Goal: Contribute content: Contribute content

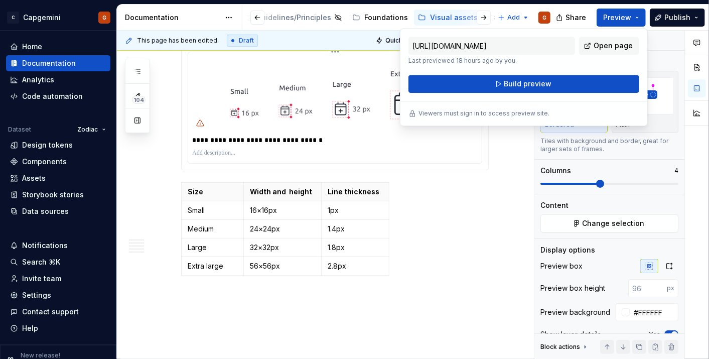
scroll to position [2560, 0]
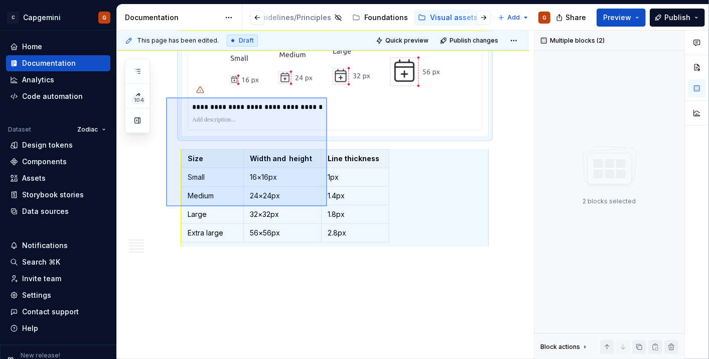
drag, startPoint x: 166, startPoint y: 97, endPoint x: 327, endPoint y: 206, distance: 194.3
click at [327, 206] on div "**********" at bounding box center [325, 195] width 417 height 328
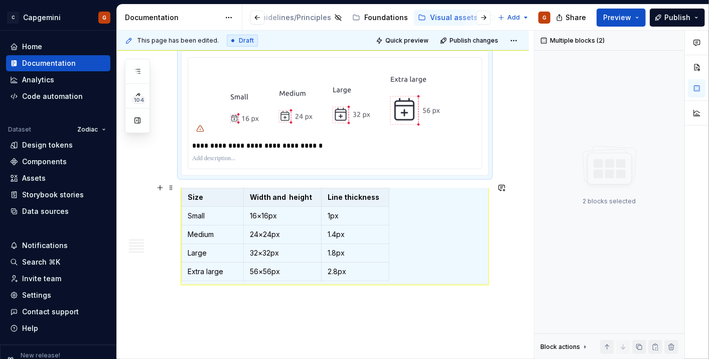
scroll to position [2393, 0]
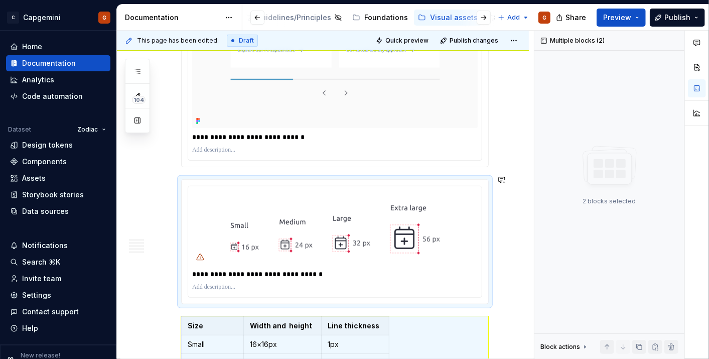
click at [218, 190] on img at bounding box center [335, 227] width 250 height 75
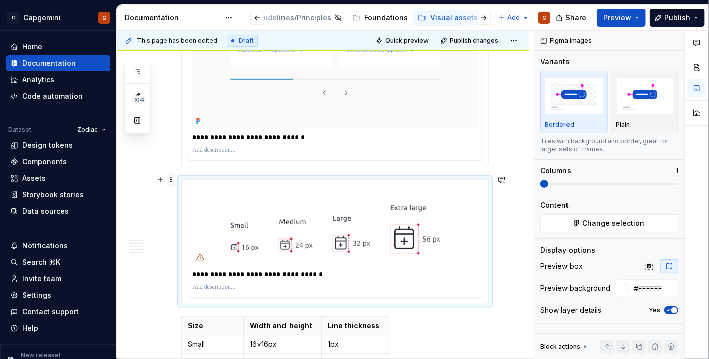
click at [172, 180] on span at bounding box center [171, 179] width 8 height 14
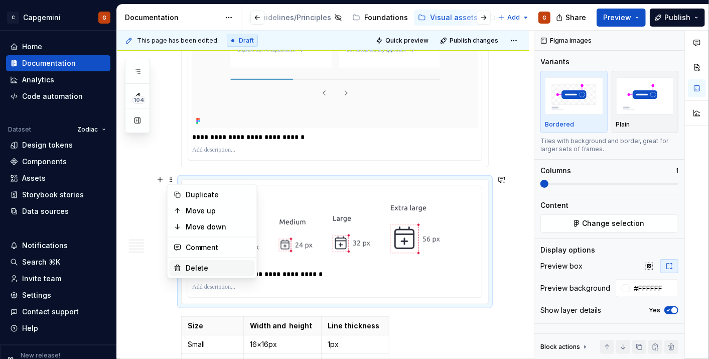
click at [201, 265] on div "Delete" at bounding box center [218, 268] width 65 height 10
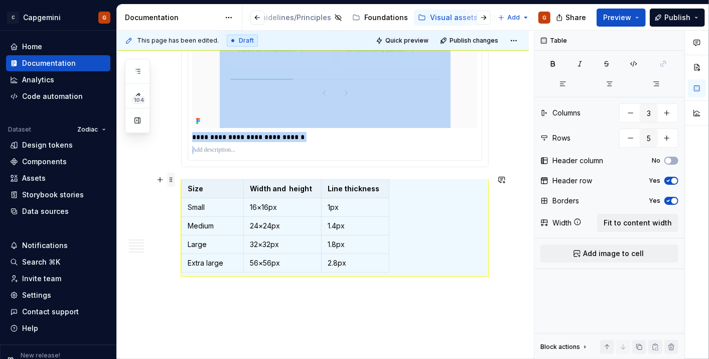
click at [170, 182] on span at bounding box center [171, 179] width 8 height 14
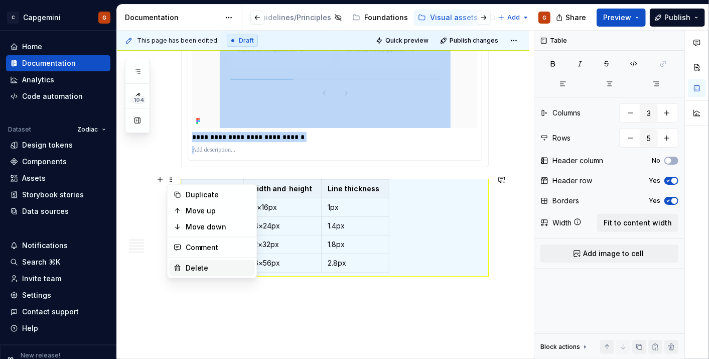
click at [195, 263] on div "Delete" at bounding box center [218, 268] width 65 height 10
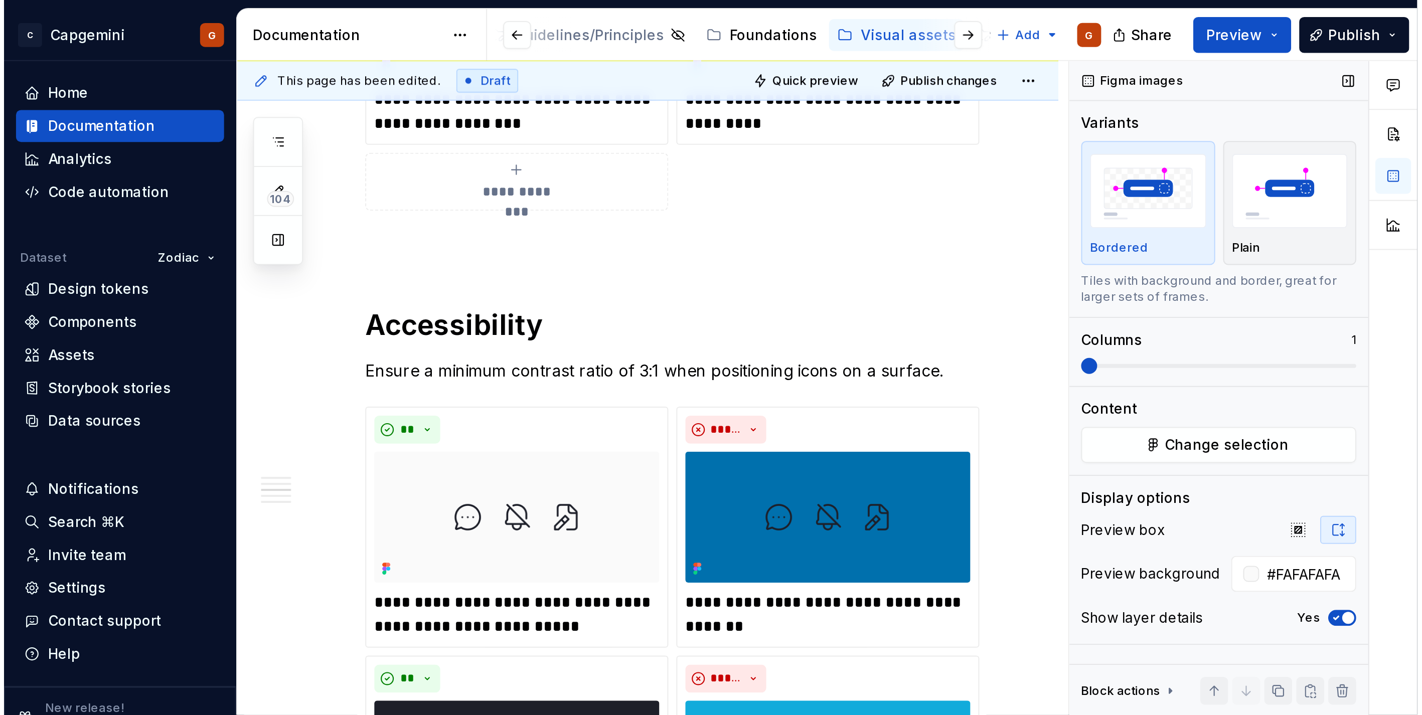
scroll to position [1111, 0]
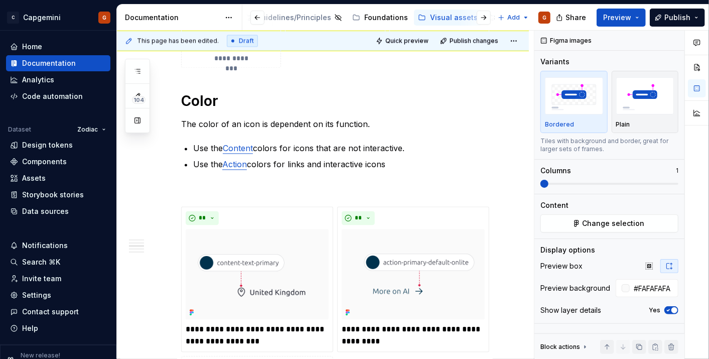
click at [622, 28] on div "Share Preview Publish" at bounding box center [633, 18] width 150 height 26
click at [627, 20] on span "Preview" at bounding box center [617, 18] width 28 height 10
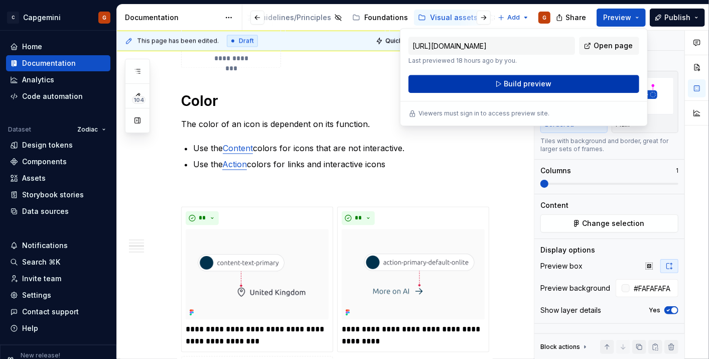
drag, startPoint x: 627, startPoint y: 20, endPoint x: 594, endPoint y: 78, distance: 67.2
click at [594, 78] on button "Build preview" at bounding box center [523, 84] width 231 height 18
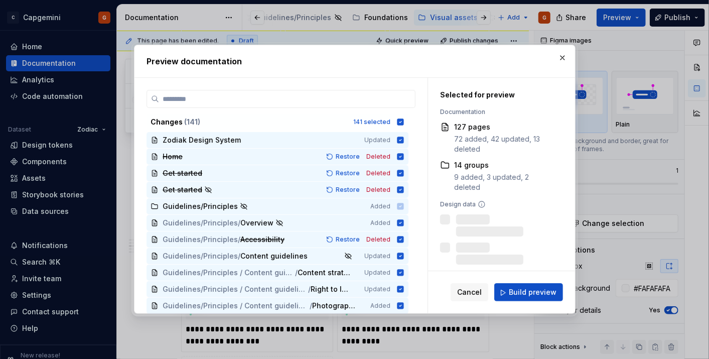
click at [539, 280] on div "Cancel Build preview" at bounding box center [501, 292] width 147 height 42
click at [534, 289] on span "Build preview" at bounding box center [532, 292] width 48 height 10
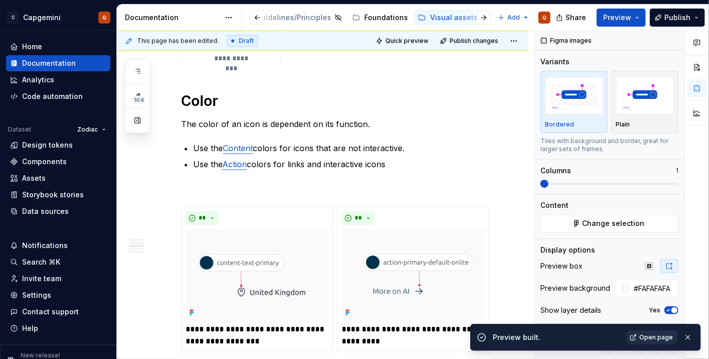
click at [640, 338] on link "Open page" at bounding box center [651, 337] width 51 height 14
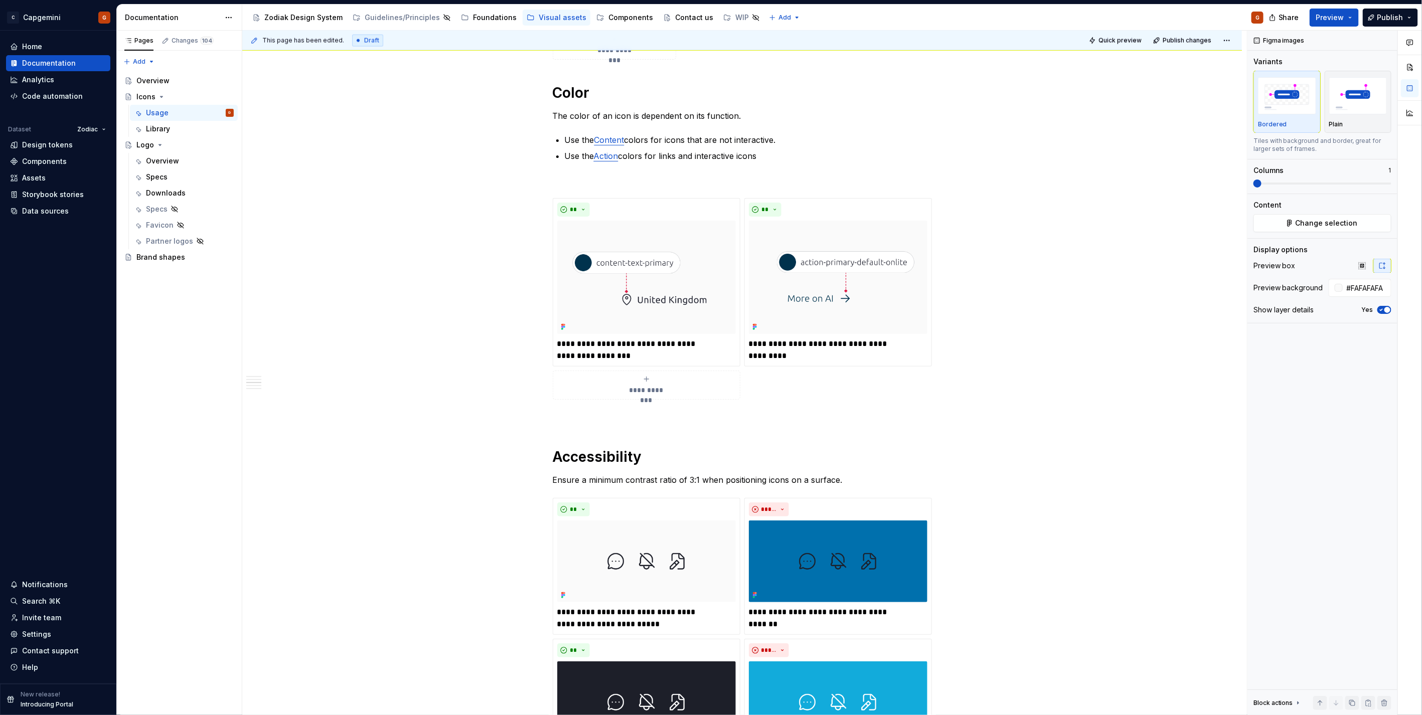
type textarea "*"
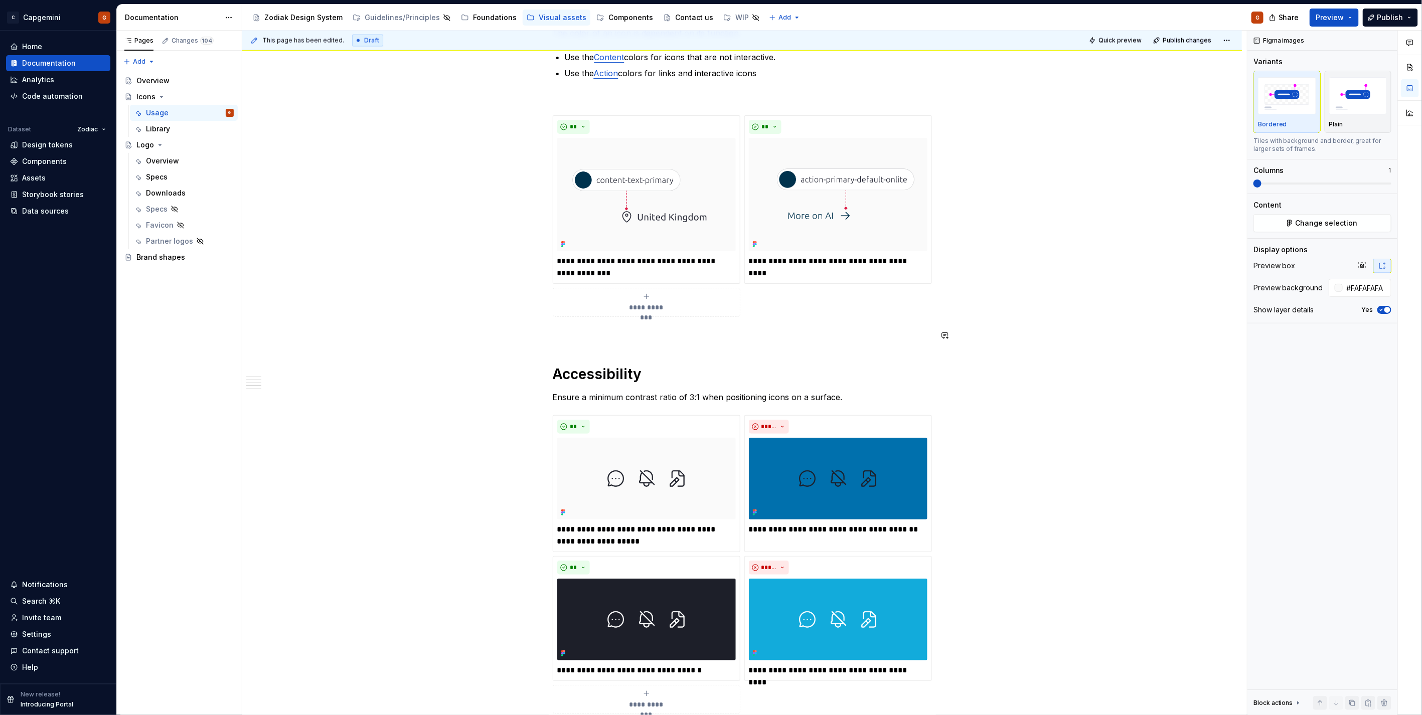
scroll to position [1222, 0]
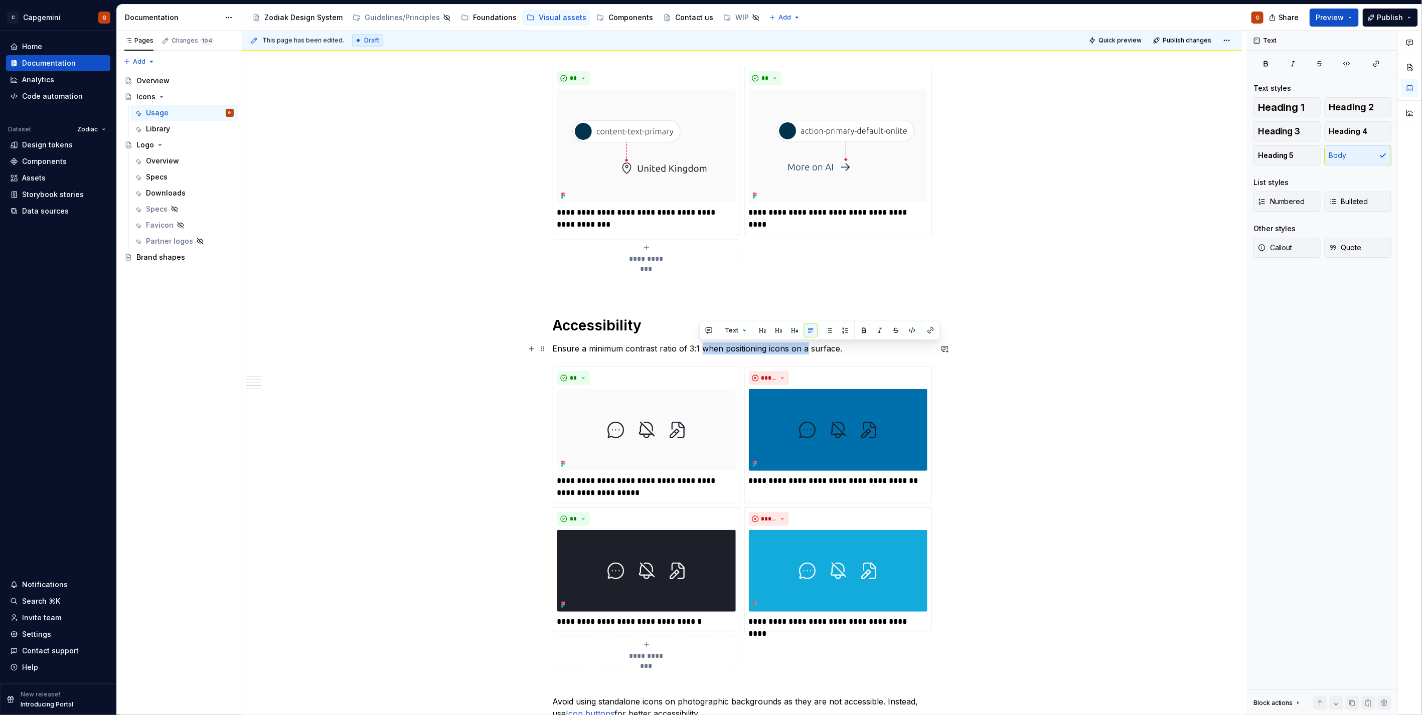
drag, startPoint x: 699, startPoint y: 349, endPoint x: 803, endPoint y: 351, distance: 104.3
click at [708, 351] on p "Ensure a minimum contrast ratio of 3:1 when positioning icons on a surface." at bounding box center [742, 348] width 379 height 12
click at [708, 347] on p "Ensure a minimum contrast ratio of 3:1 between the icon and the surface its on." at bounding box center [742, 348] width 379 height 12
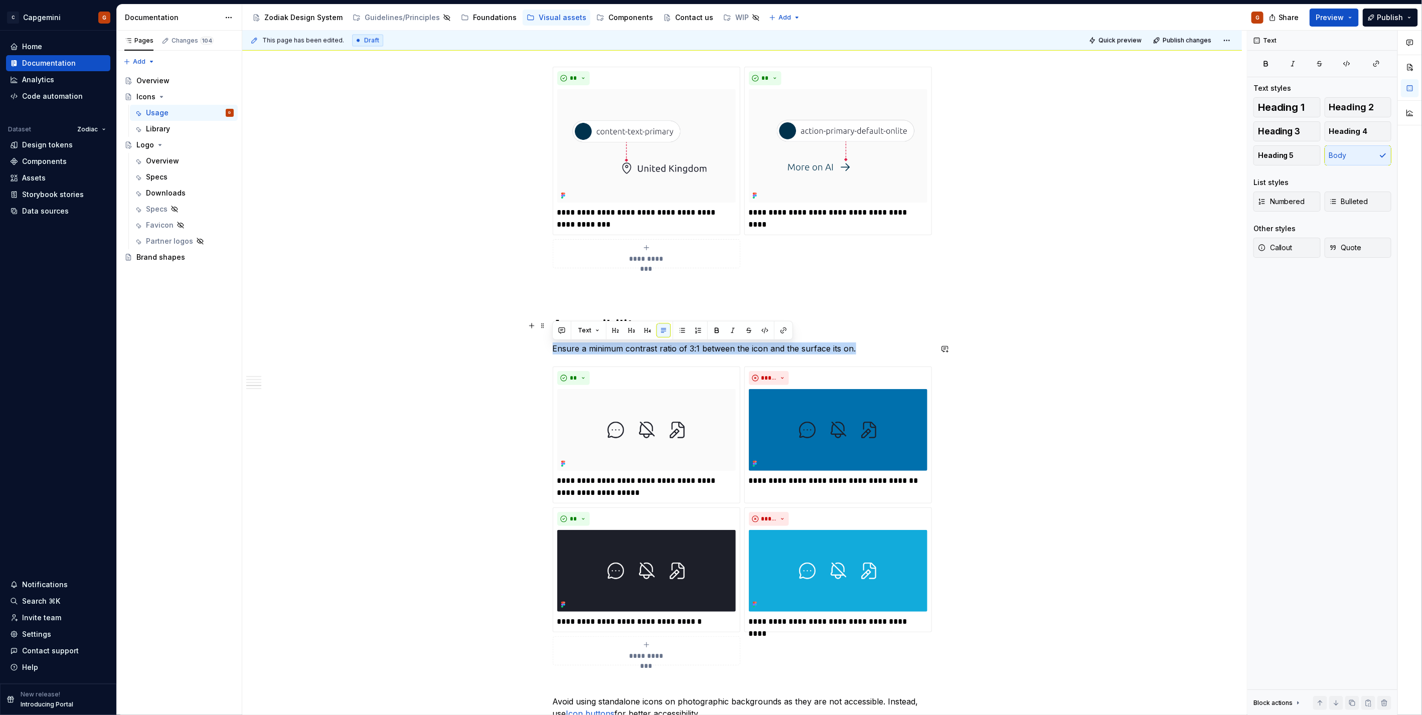
copy p "Ensure a minimum contrast ratio of 3:1 between the icon and the surface its on."
click at [708, 350] on p "Ensure a minimum contrast ratio of 3:1 between the icon and the surface its on." at bounding box center [742, 348] width 379 height 12
click at [708, 348] on p "Ensure a minimum contrast ratio of 3:1 between the icon and the surface its on." at bounding box center [742, 348] width 379 height 12
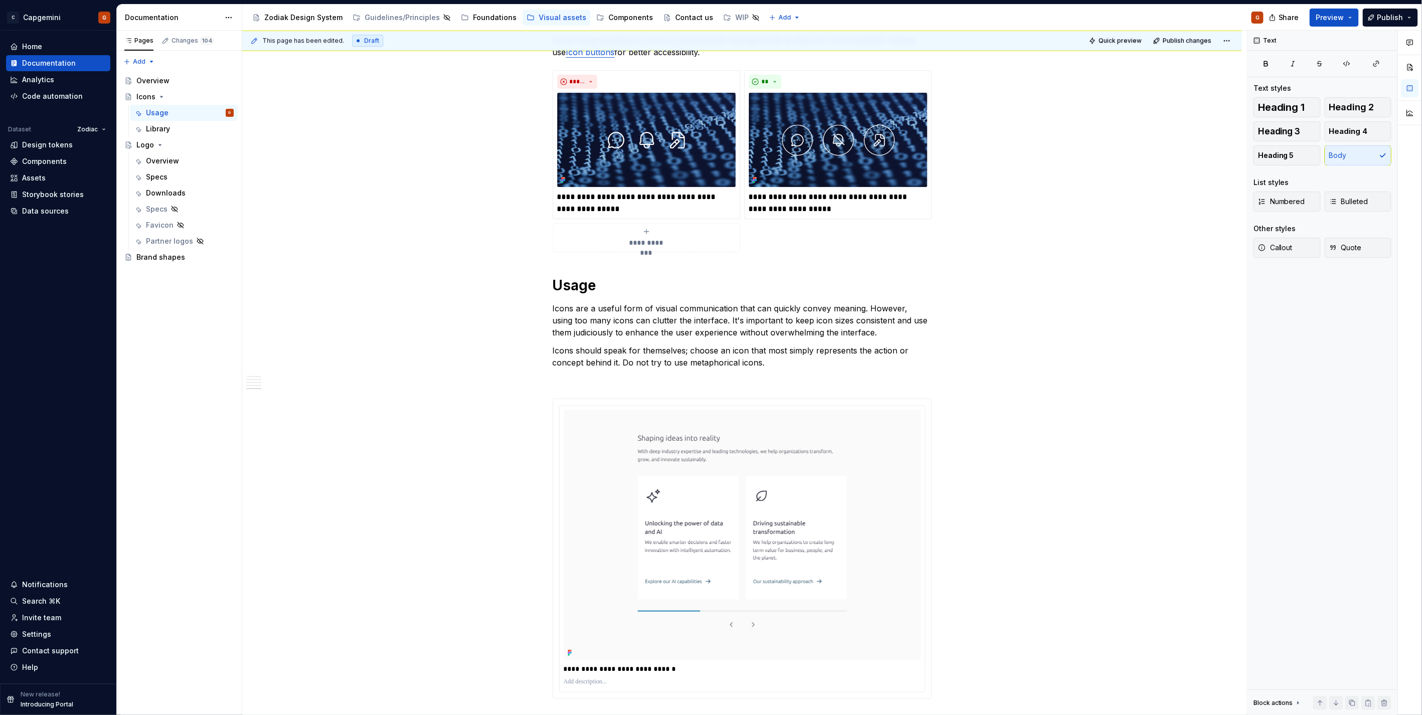
scroll to position [1891, 0]
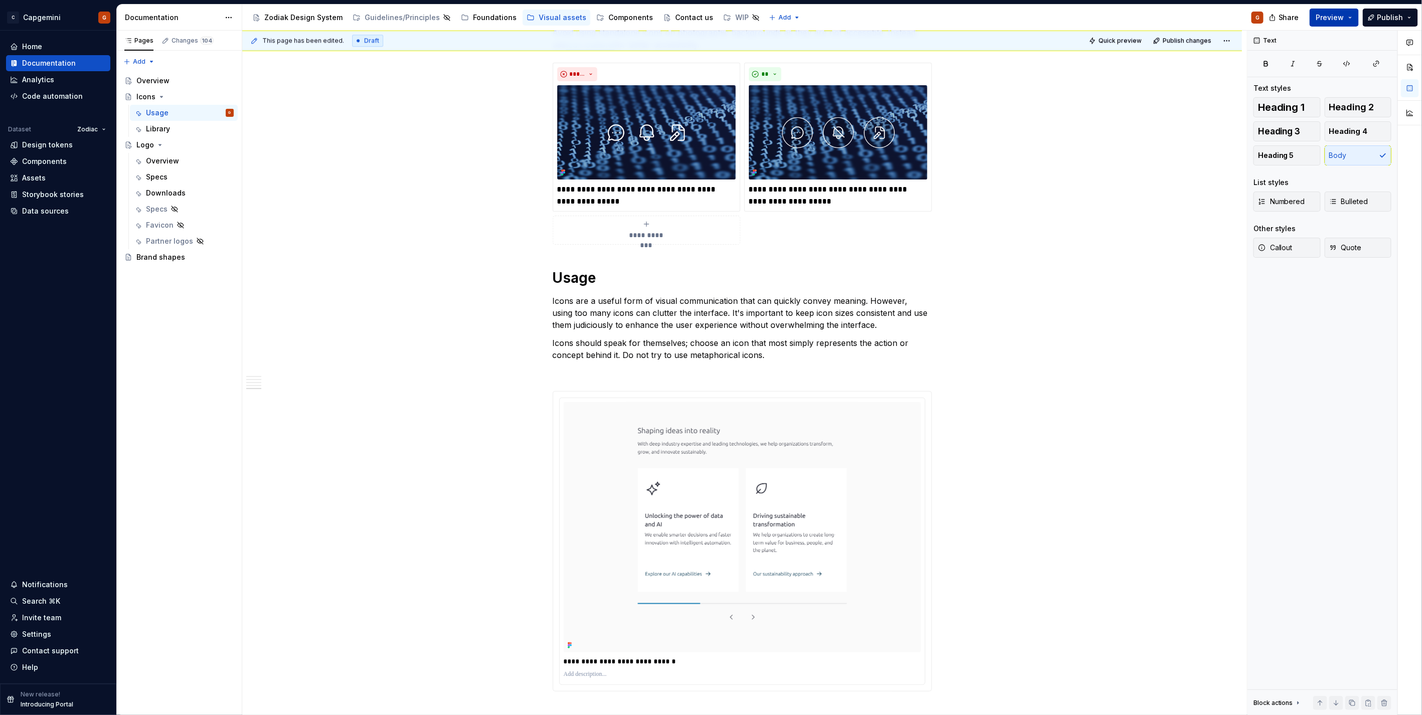
click at [708, 24] on button "Preview" at bounding box center [1333, 18] width 49 height 18
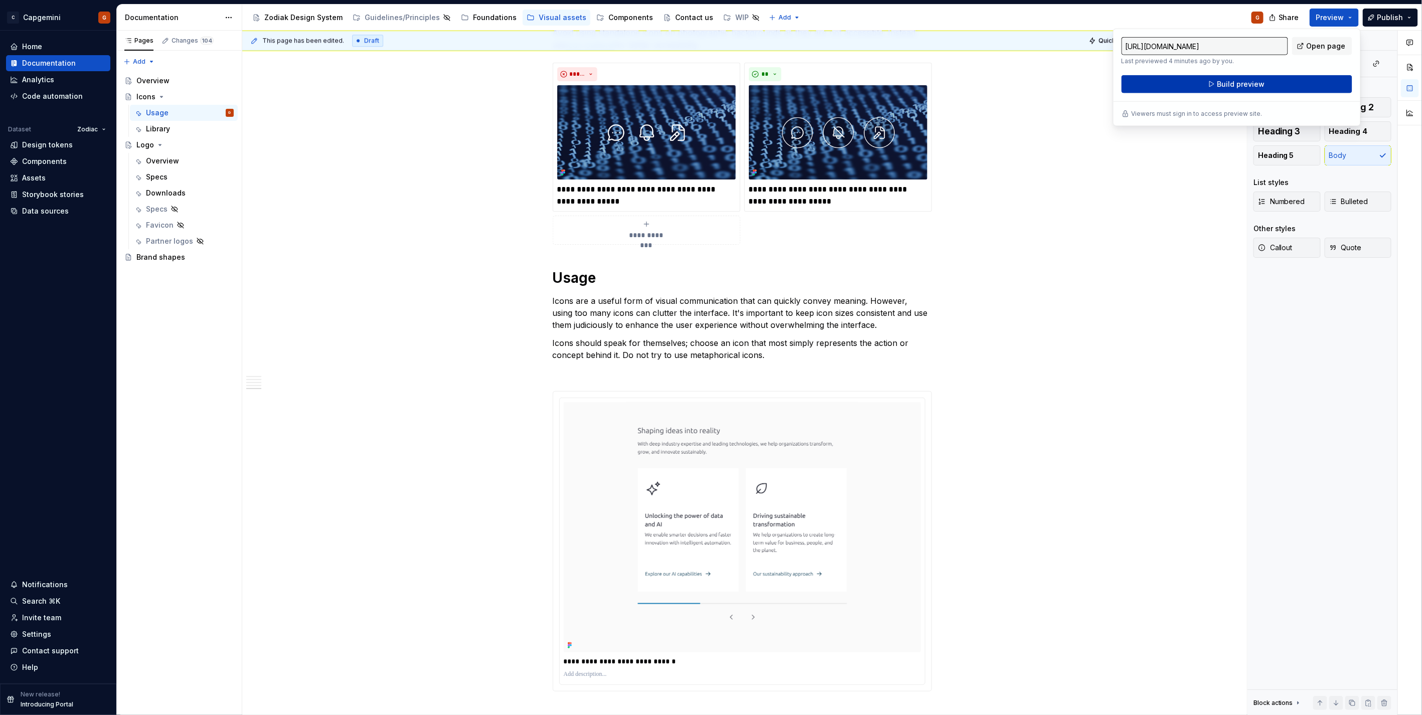
drag, startPoint x: 1325, startPoint y: 24, endPoint x: 1248, endPoint y: 80, distance: 95.8
click at [708, 80] on span "Build preview" at bounding box center [1240, 84] width 48 height 10
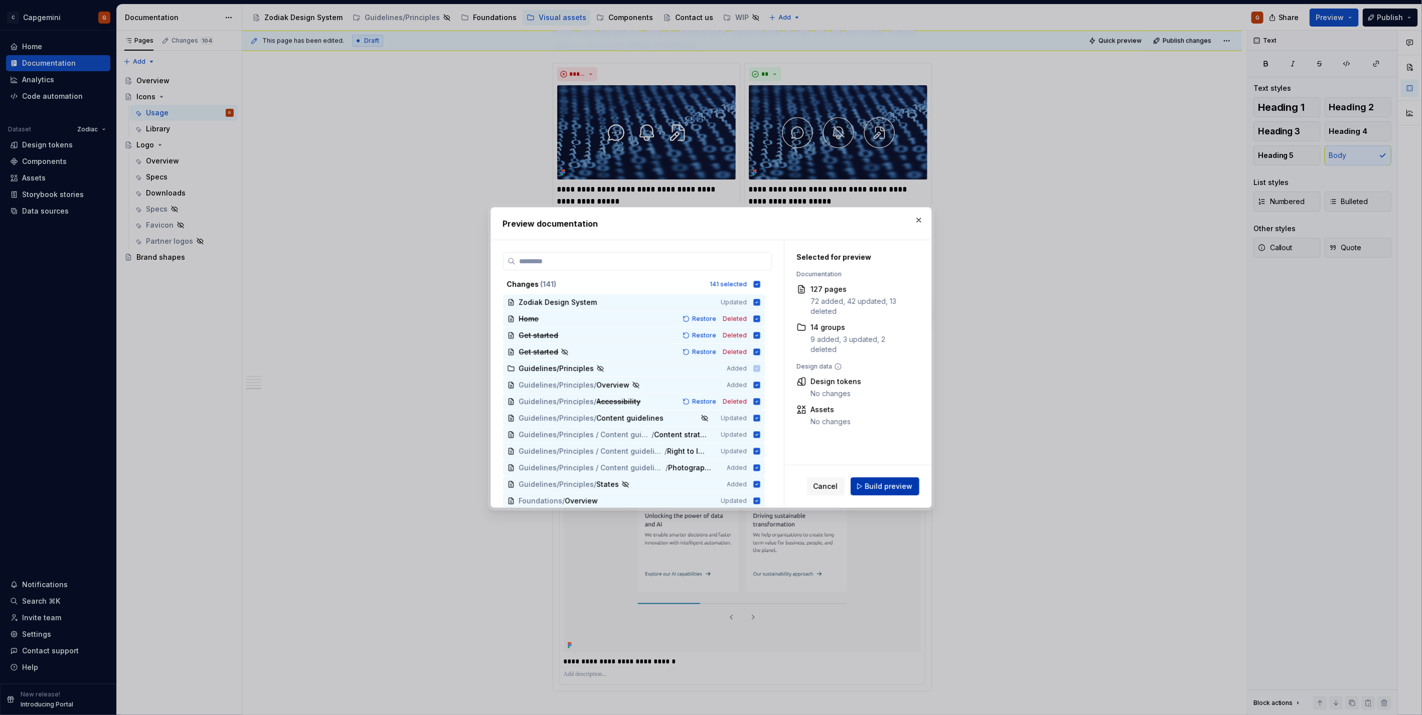
click at [708, 358] on button "Build preview" at bounding box center [884, 486] width 69 height 18
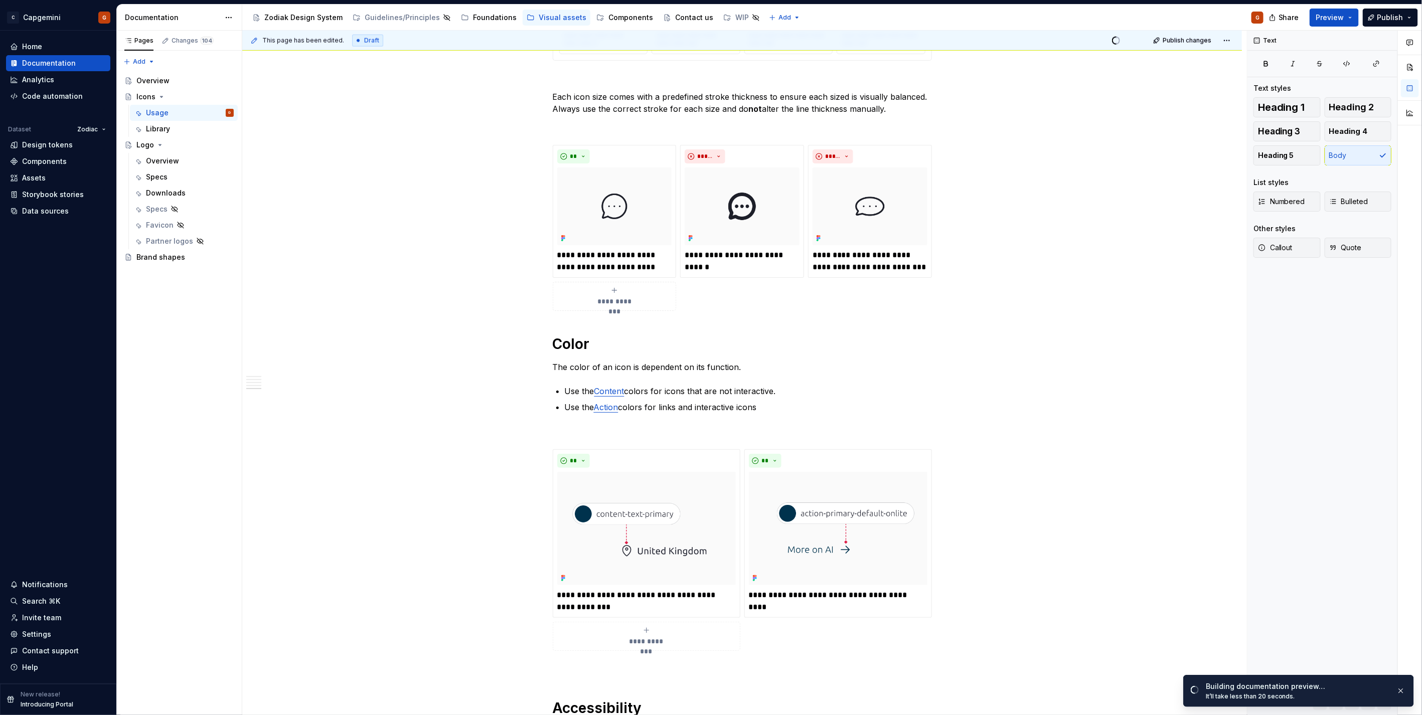
scroll to position [0, 0]
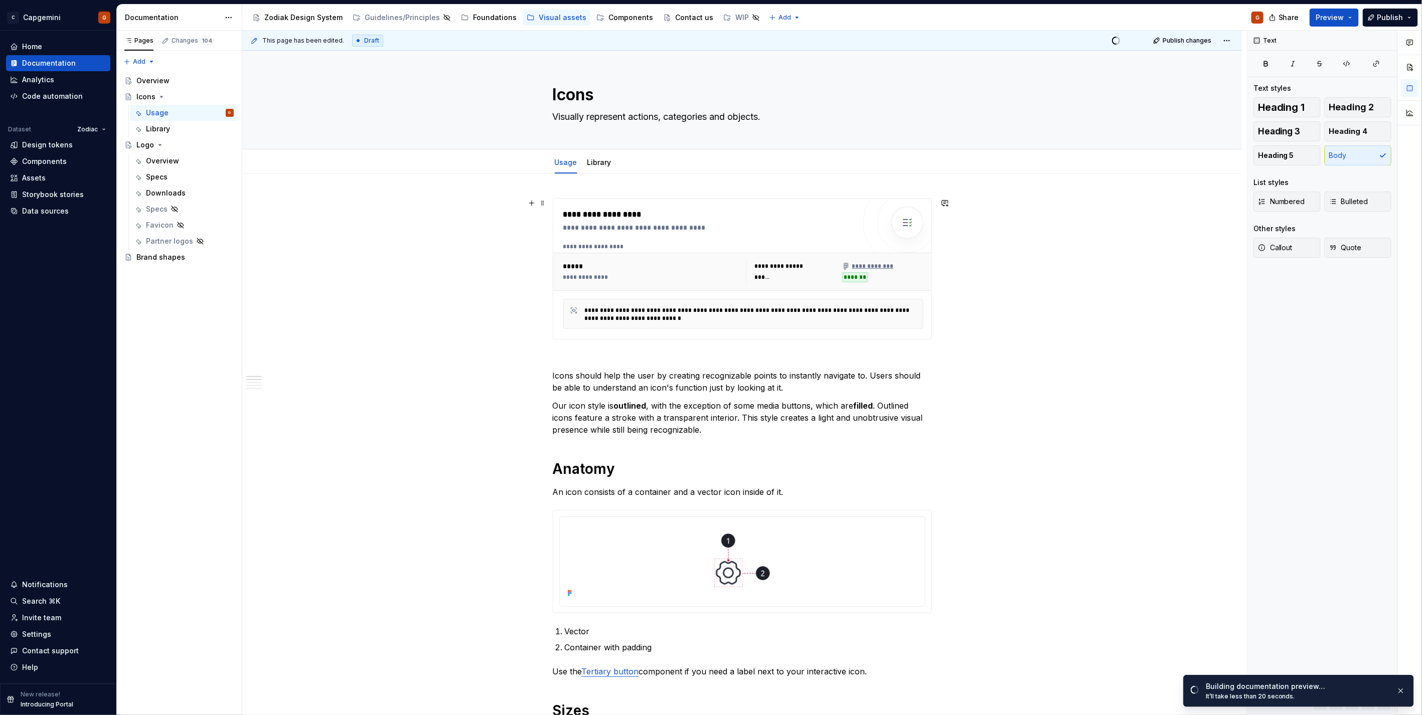
click at [706, 229] on div "**********" at bounding box center [709, 228] width 292 height 10
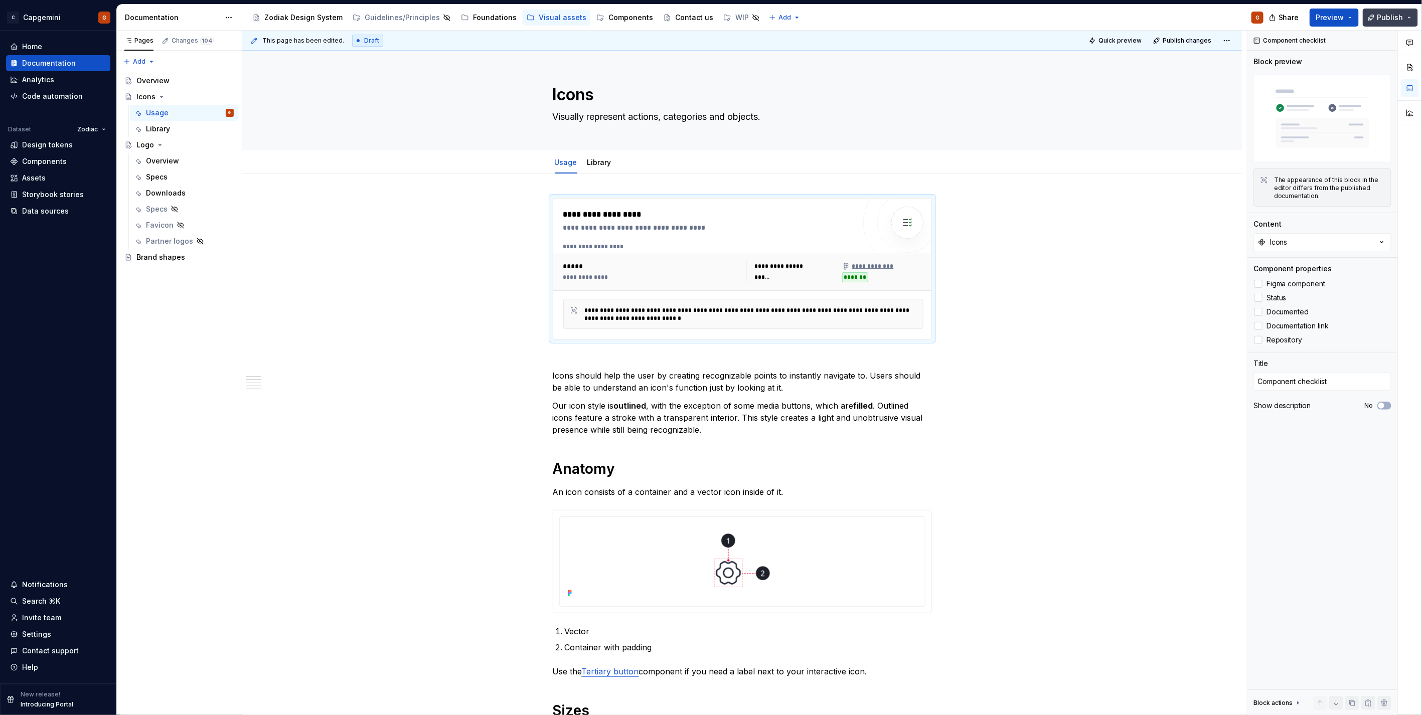
click at [708, 17] on button "Publish" at bounding box center [1389, 18] width 55 height 18
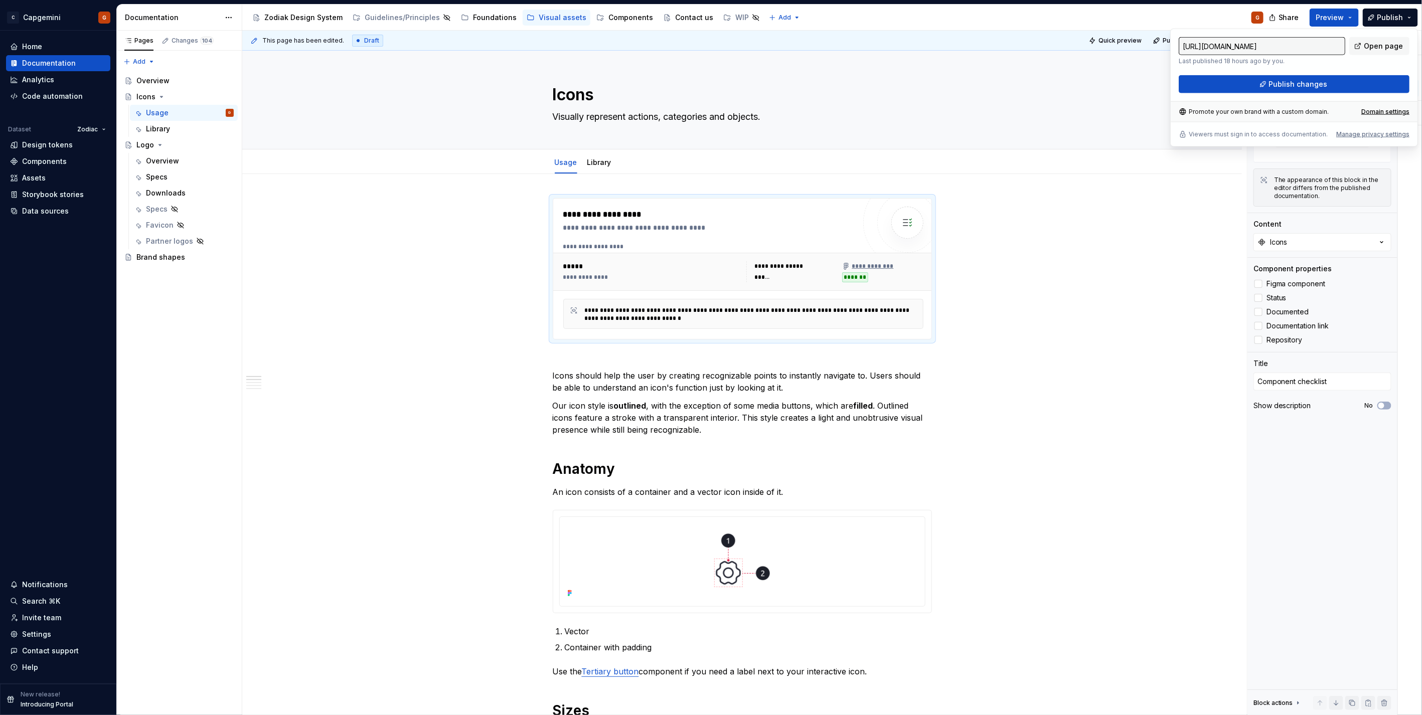
drag, startPoint x: 1406, startPoint y: 17, endPoint x: 1259, endPoint y: 64, distance: 154.4
click at [708, 64] on p "Last published 18 hours ago by you." at bounding box center [1261, 61] width 166 height 8
click at [708, 82] on button "Publish changes" at bounding box center [1293, 84] width 231 height 18
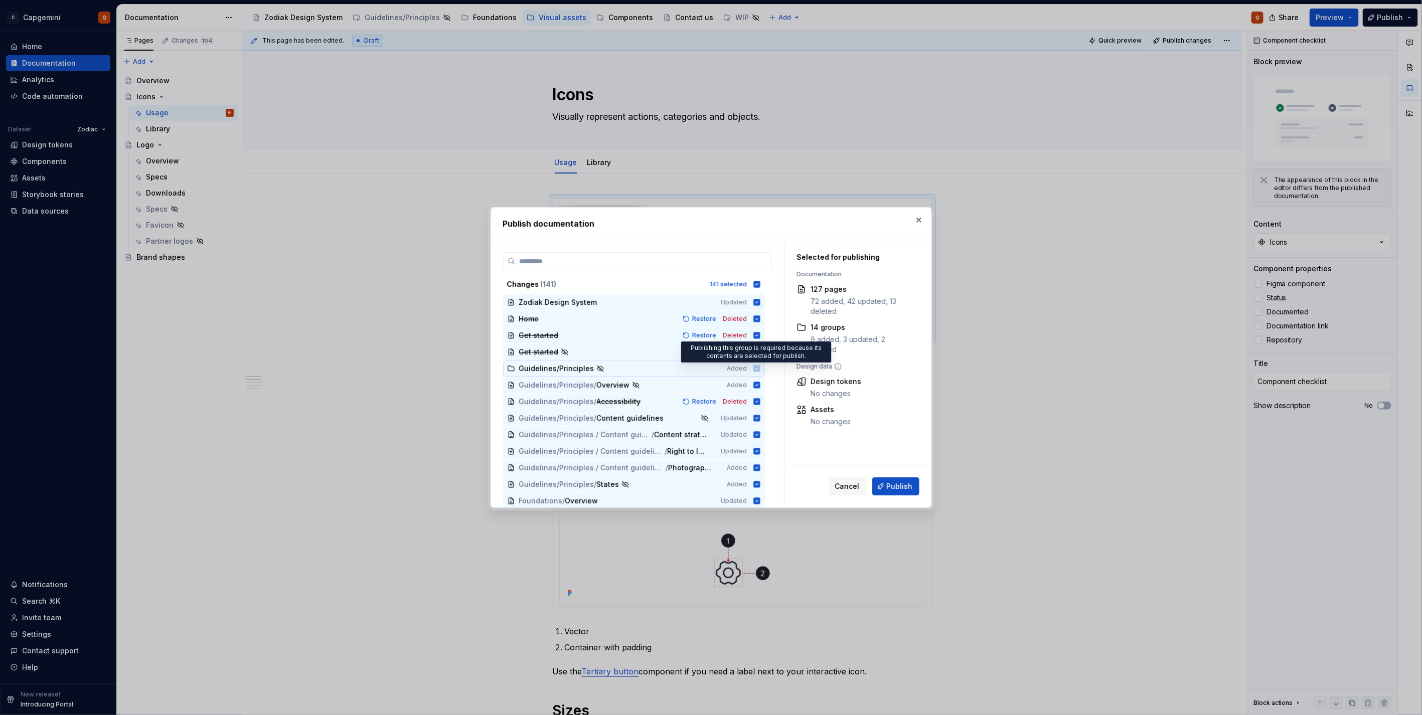
click at [708, 358] on icon at bounding box center [757, 369] width 8 height 8
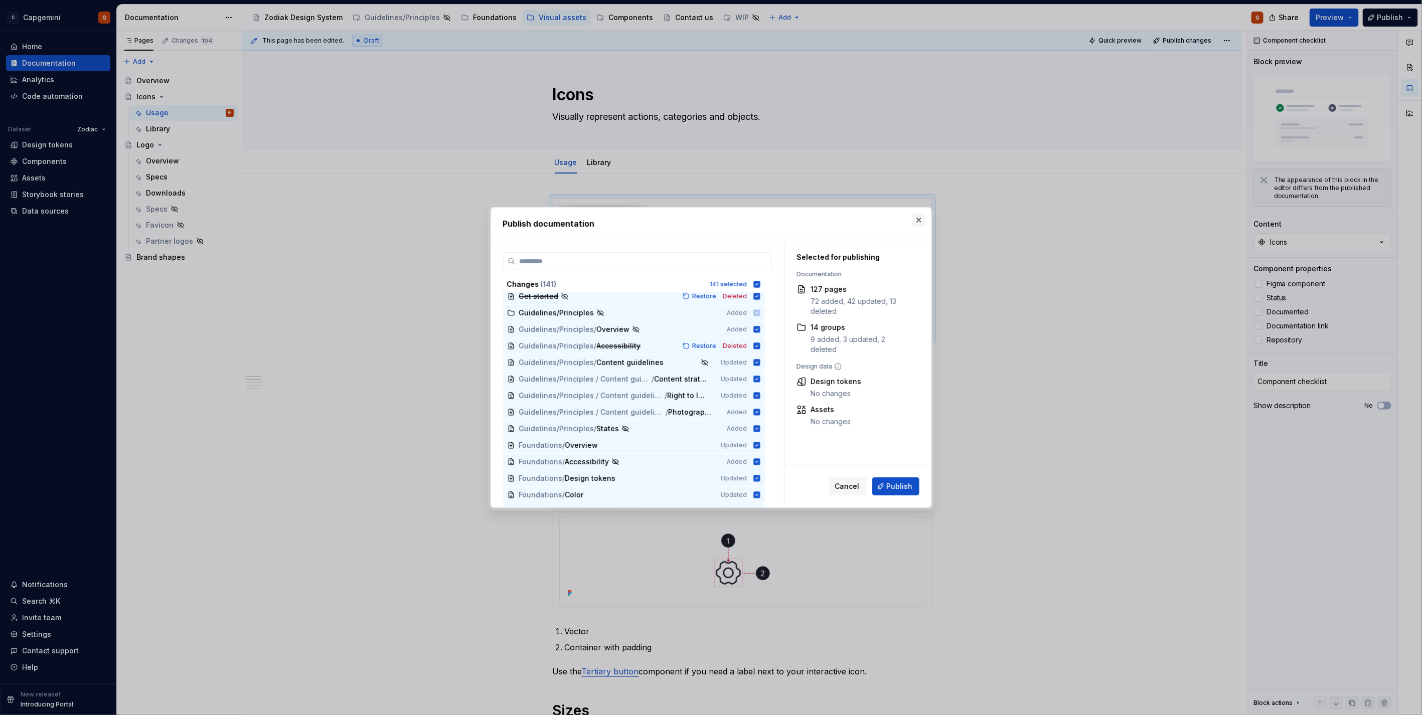
click at [708, 223] on button "button" at bounding box center [919, 220] width 14 height 14
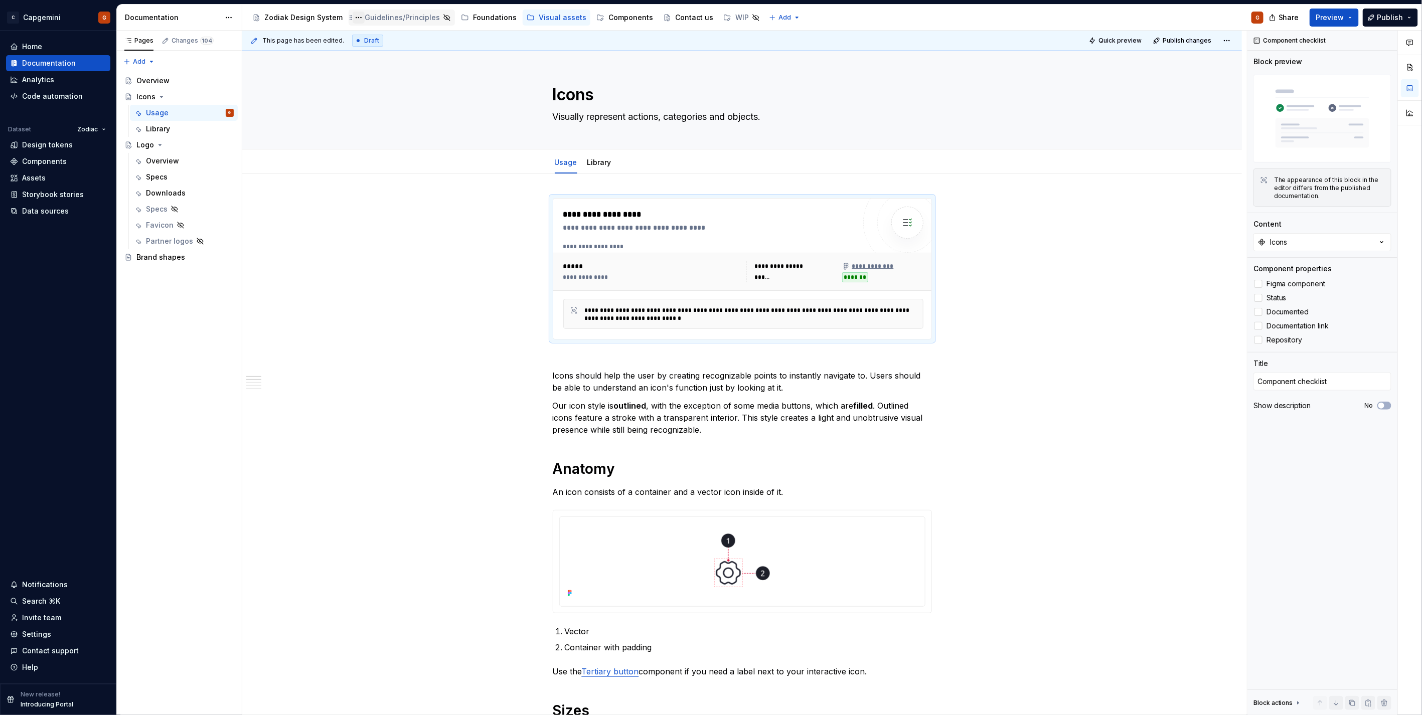
click at [355, 18] on button "Page tree" at bounding box center [359, 18] width 12 height 12
click at [708, 83] on html "C Capgemini G Home Documentation Analytics Code automation Dataset Zodiac Desig…" at bounding box center [711, 357] width 1422 height 715
click at [708, 22] on span "Publish" at bounding box center [1390, 18] width 26 height 10
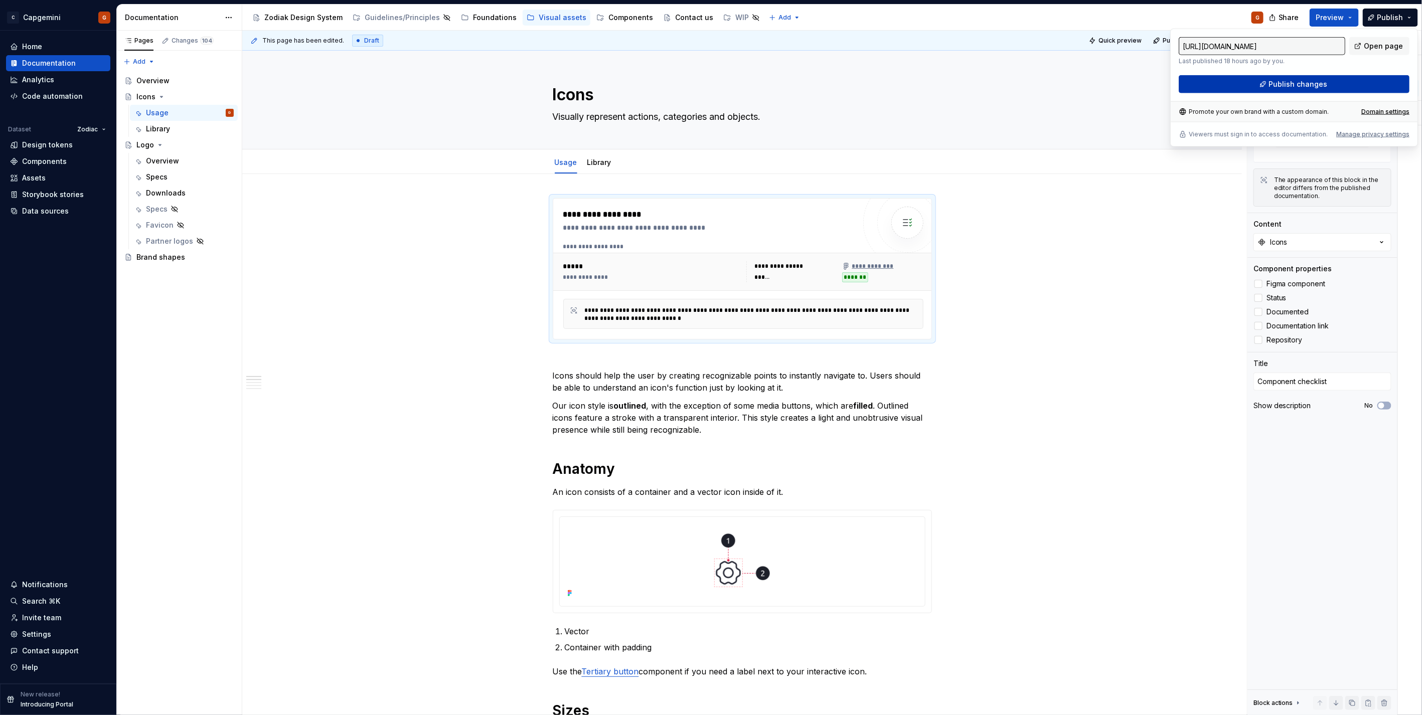
click at [708, 82] on span "Publish changes" at bounding box center [1298, 84] width 59 height 10
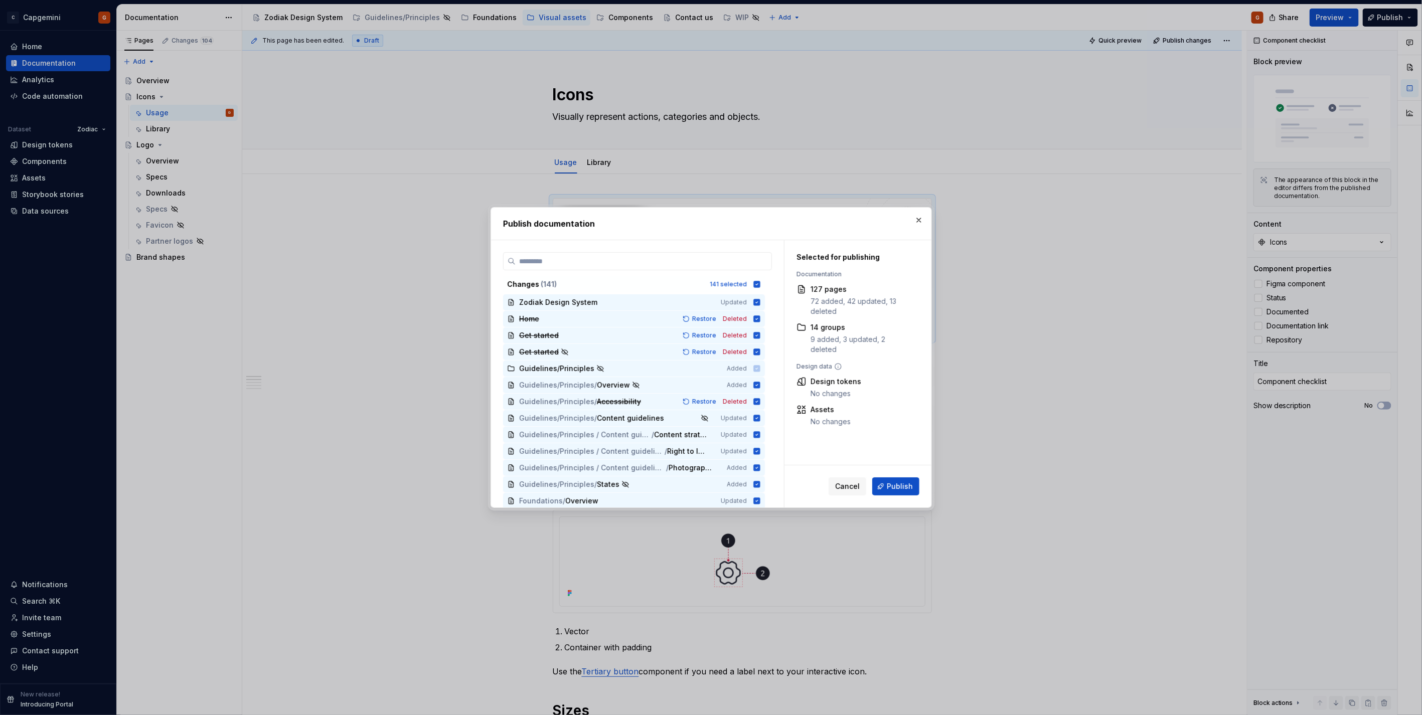
click at [708, 222] on button "button" at bounding box center [919, 220] width 14 height 14
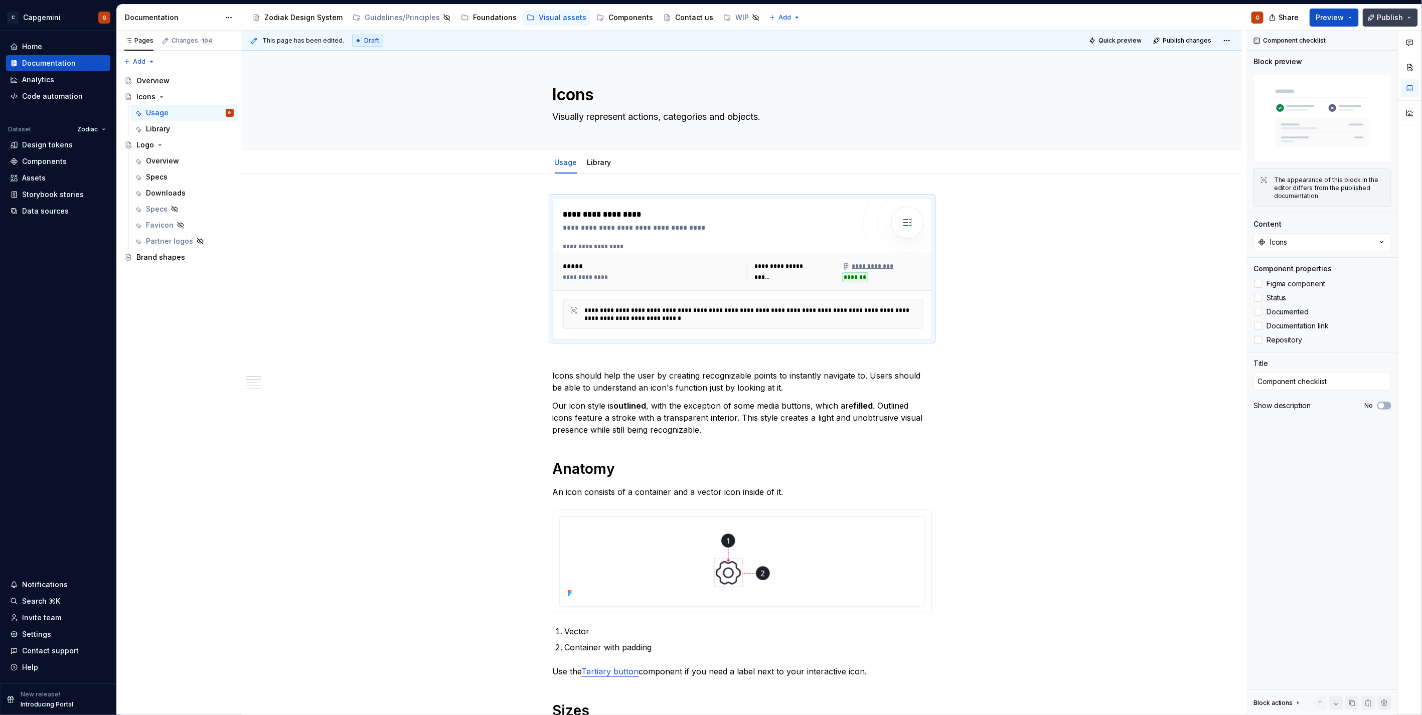
click at [708, 19] on span "Publish" at bounding box center [1390, 18] width 26 height 10
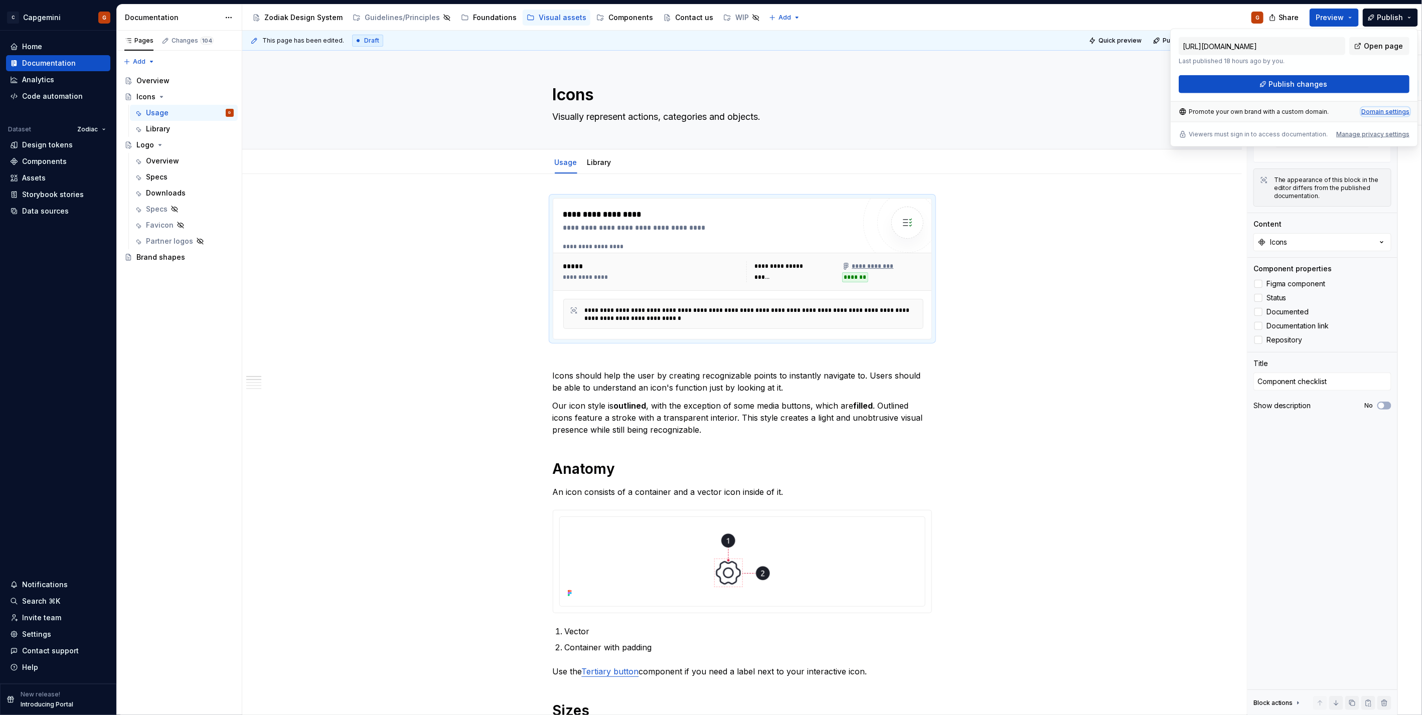
type textarea "*"
drag, startPoint x: 1362, startPoint y: 82, endPoint x: 1365, endPoint y: 111, distance: 29.7
click at [708, 111] on div "Domain settings" at bounding box center [1385, 112] width 48 height 8
type input "[URL][DOMAIN_NAME]"
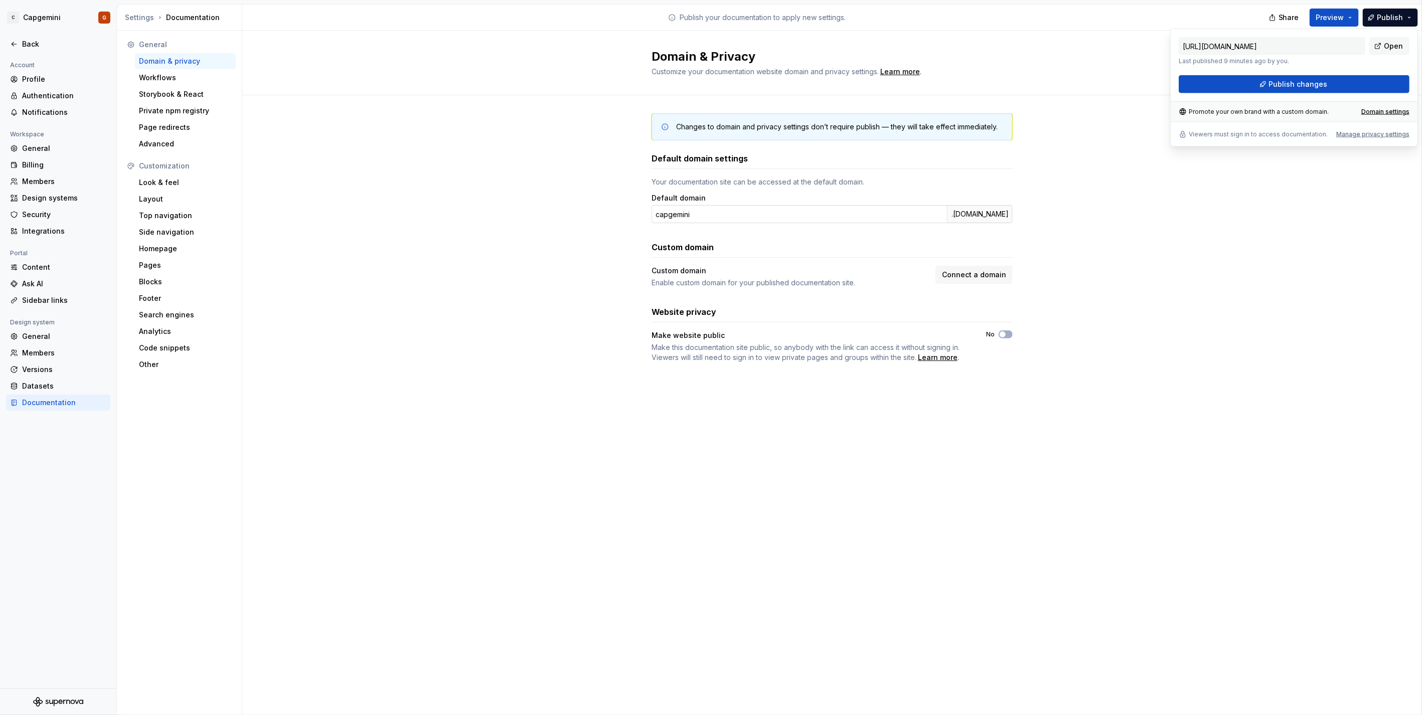
click at [708, 216] on div ".[DOMAIN_NAME]" at bounding box center [980, 214] width 66 height 18
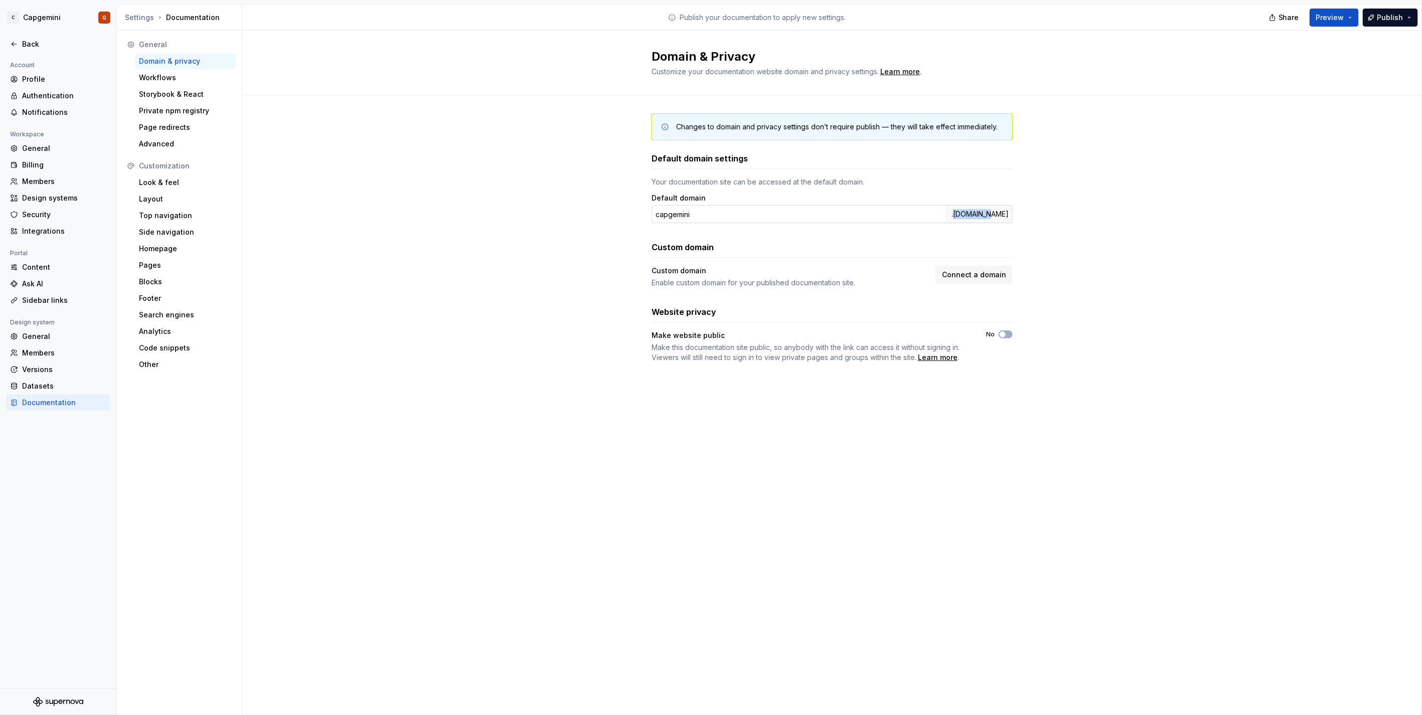
click at [708, 216] on div ".[DOMAIN_NAME]" at bounding box center [980, 214] width 66 height 18
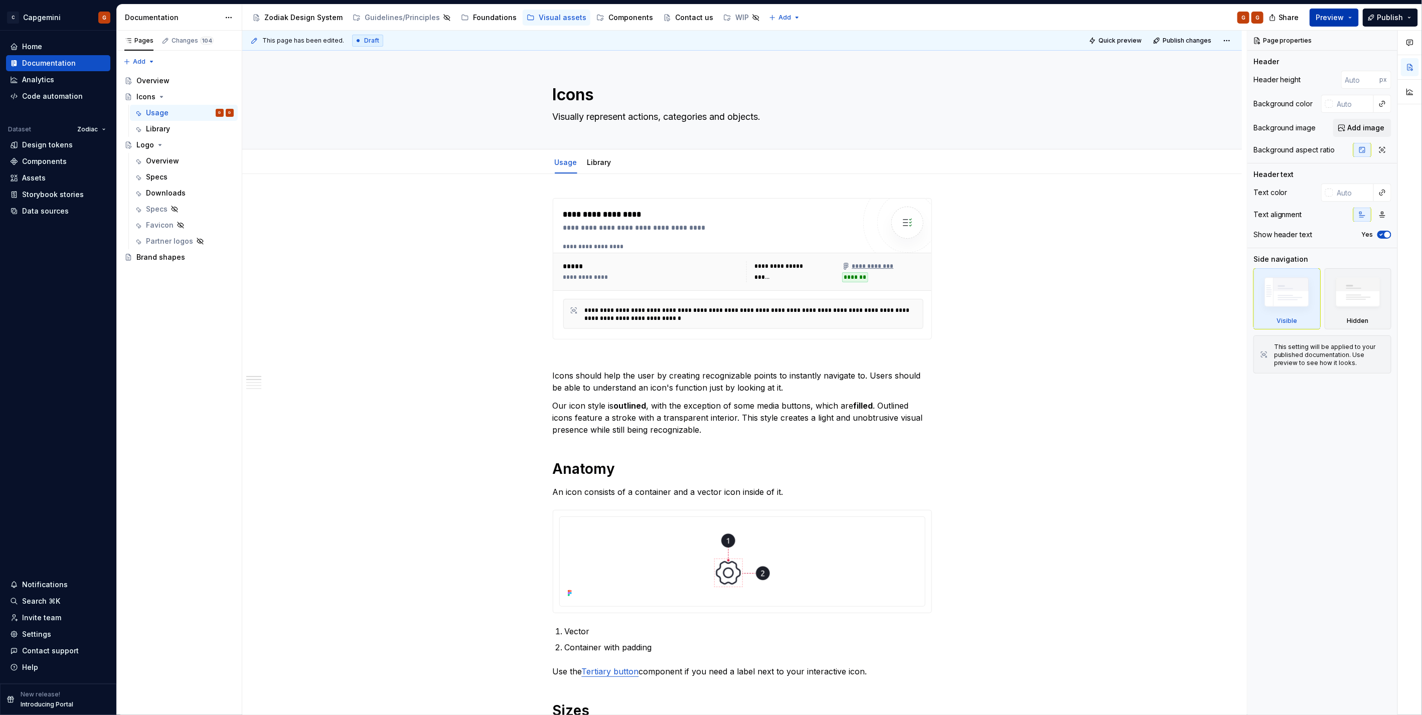
click at [708, 14] on span "Preview" at bounding box center [1330, 18] width 28 height 10
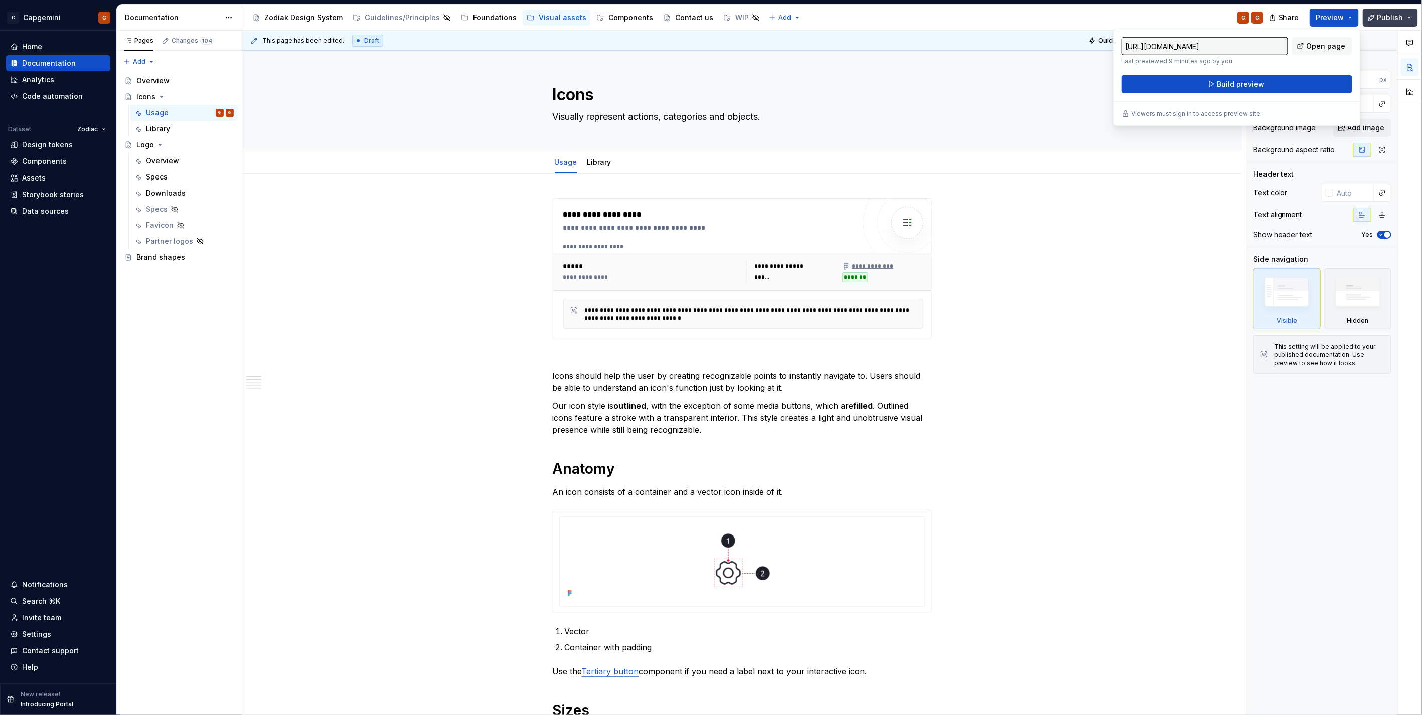
drag, startPoint x: 1343, startPoint y: 14, endPoint x: 1381, endPoint y: 12, distance: 38.6
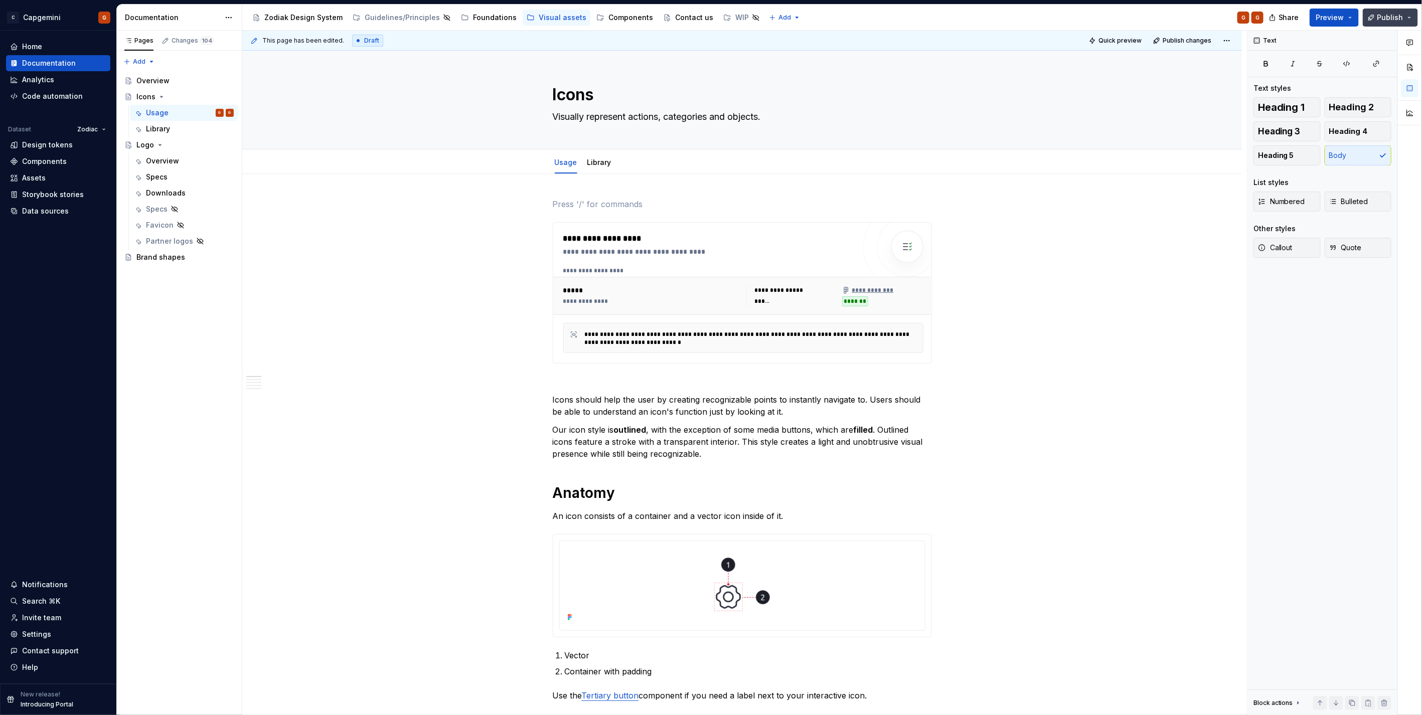
click at [708, 10] on button "Publish" at bounding box center [1389, 18] width 55 height 18
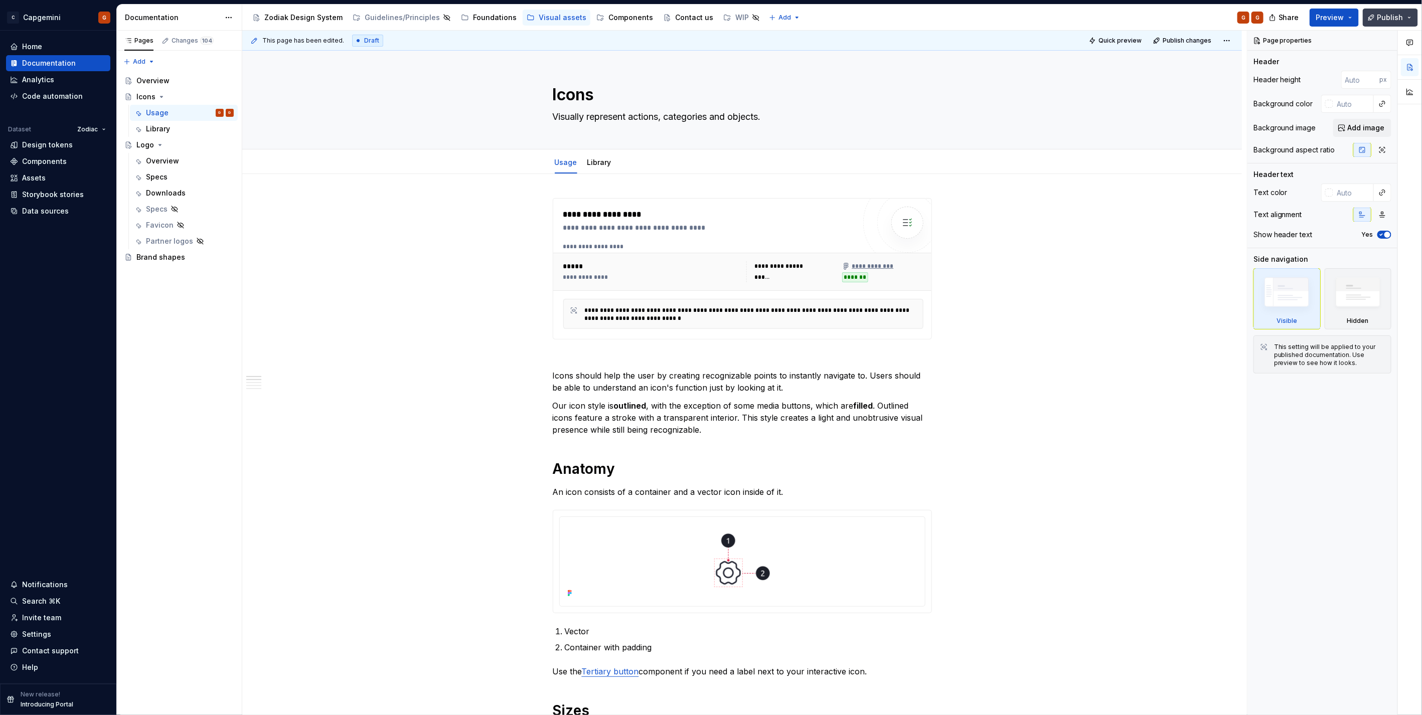
click at [708, 12] on button "Publish" at bounding box center [1389, 18] width 55 height 18
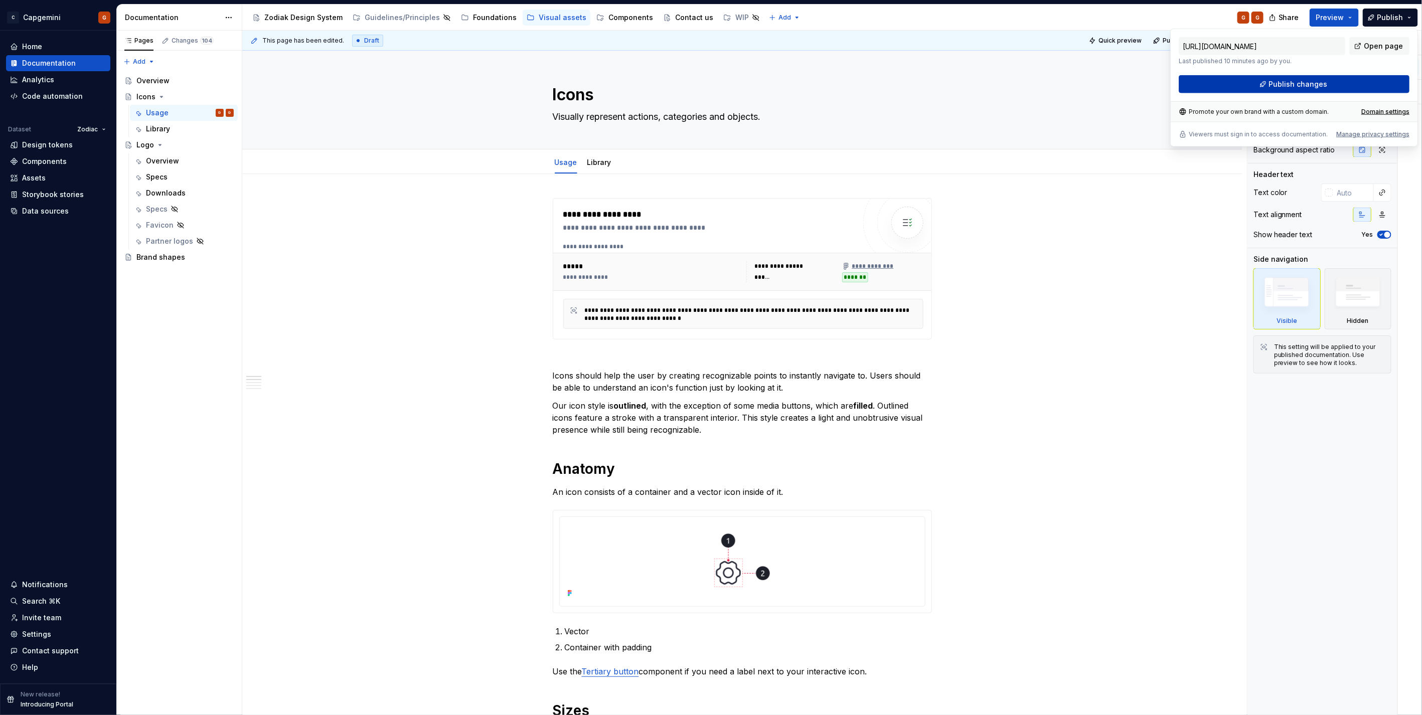
drag, startPoint x: 1403, startPoint y: 12, endPoint x: 1294, endPoint y: 77, distance: 126.8
click at [708, 77] on button "Publish changes" at bounding box center [1293, 84] width 231 height 18
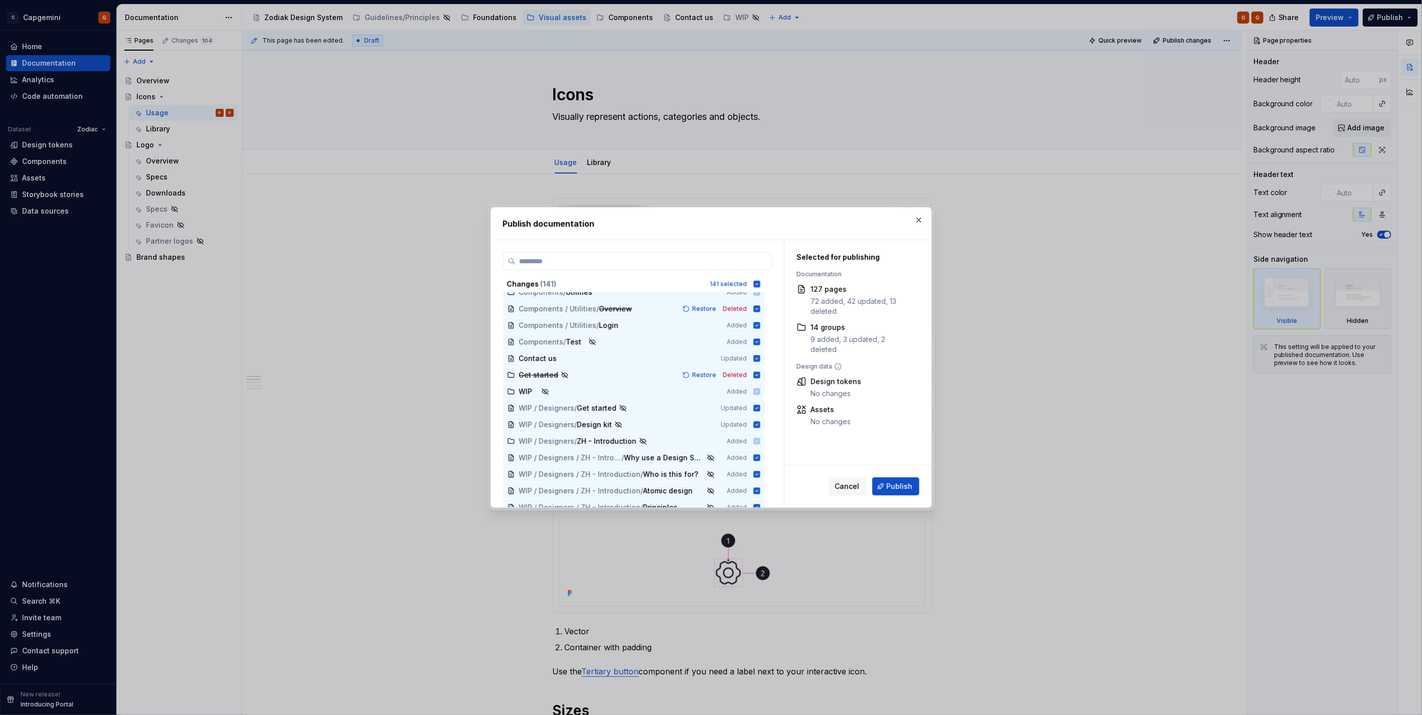
scroll to position [1220, 0]
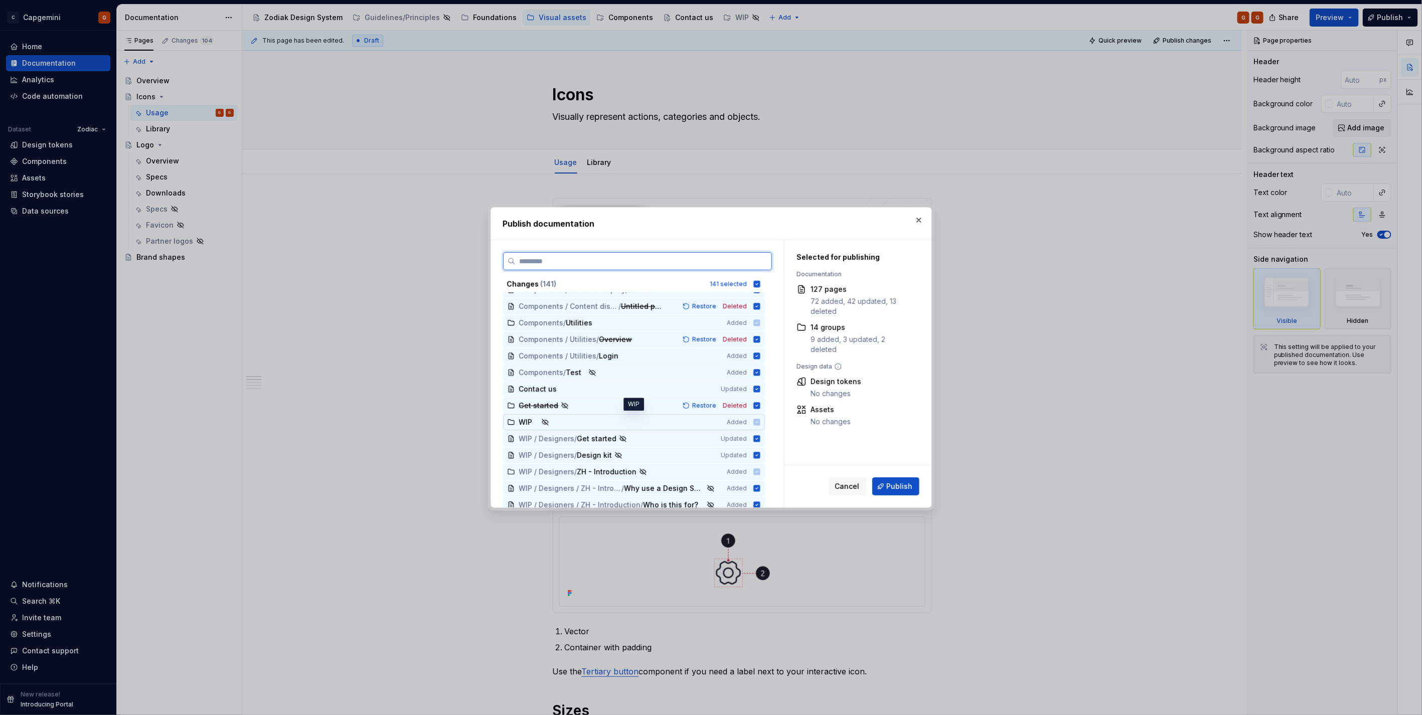
click at [708, 358] on icon at bounding box center [756, 422] width 7 height 7
click at [708, 358] on icon at bounding box center [756, 438] width 7 height 7
click at [708, 358] on icon at bounding box center [756, 455] width 7 height 7
click at [708, 285] on icon at bounding box center [757, 284] width 8 height 8
click at [708, 285] on icon at bounding box center [756, 284] width 7 height 7
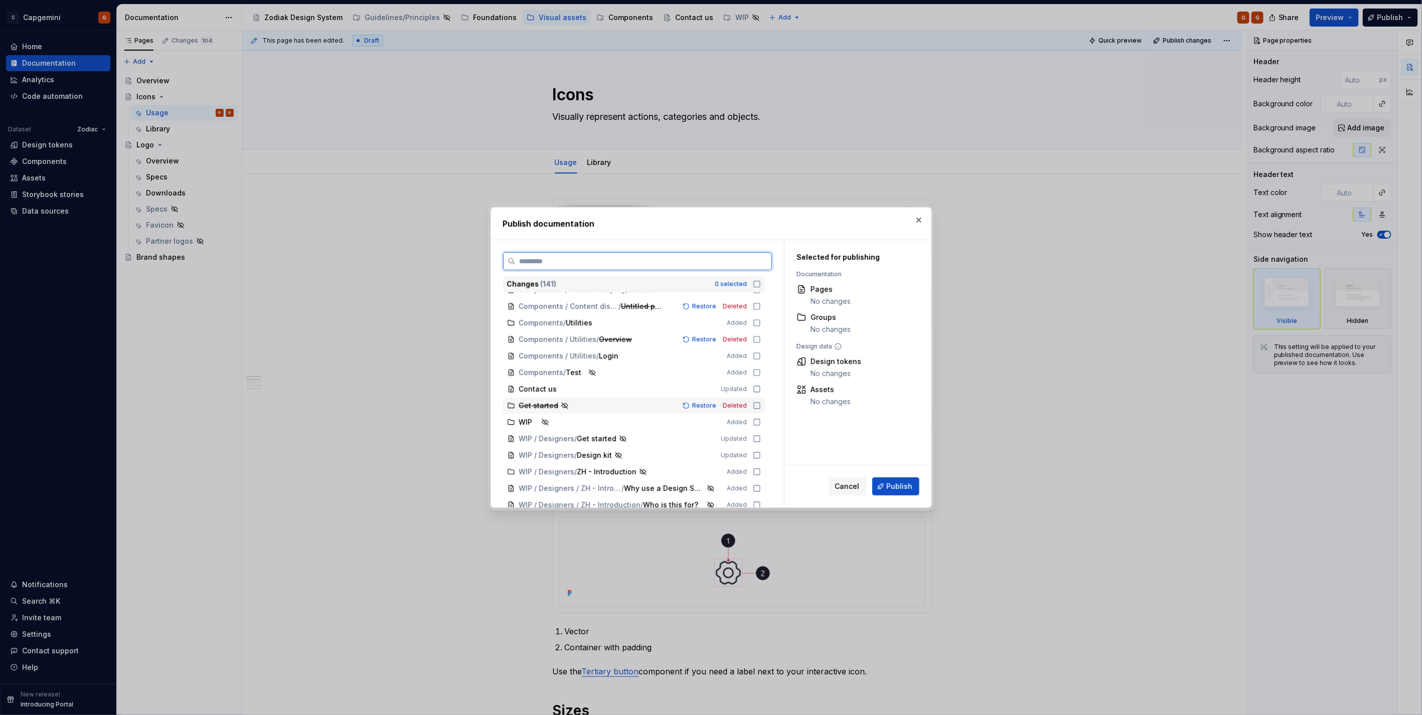
click at [708, 358] on icon at bounding box center [757, 406] width 8 height 8
click at [708, 358] on icon at bounding box center [757, 389] width 8 height 8
click at [708, 356] on icon at bounding box center [757, 356] width 8 height 8
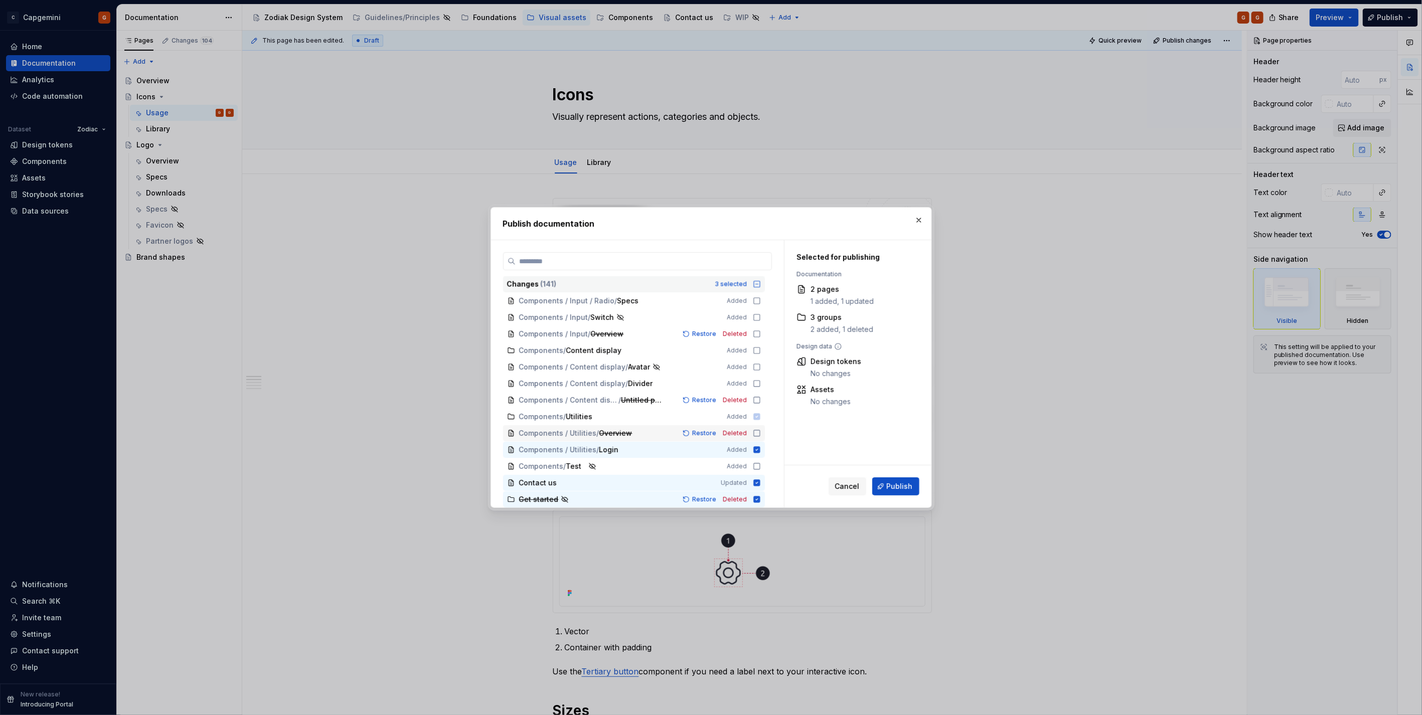
scroll to position [1109, 0]
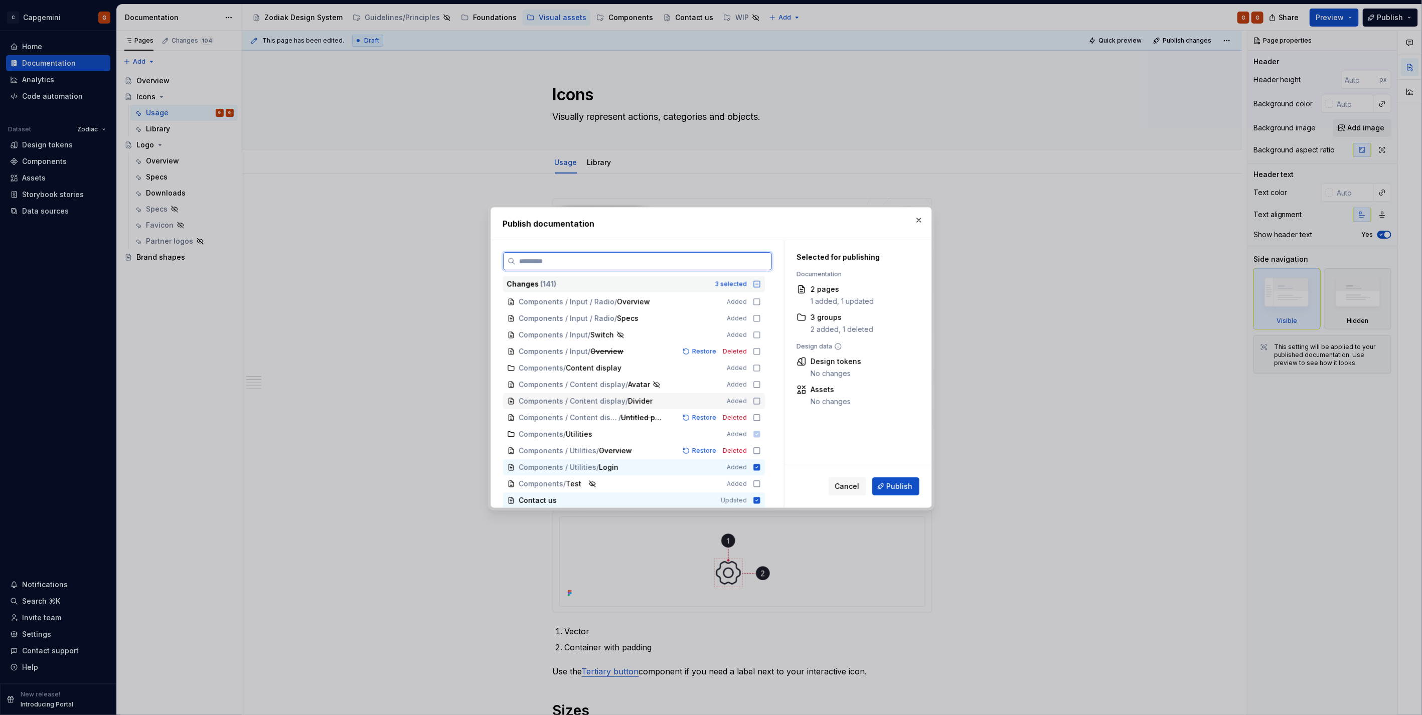
click at [708, 358] on icon at bounding box center [757, 401] width 8 height 8
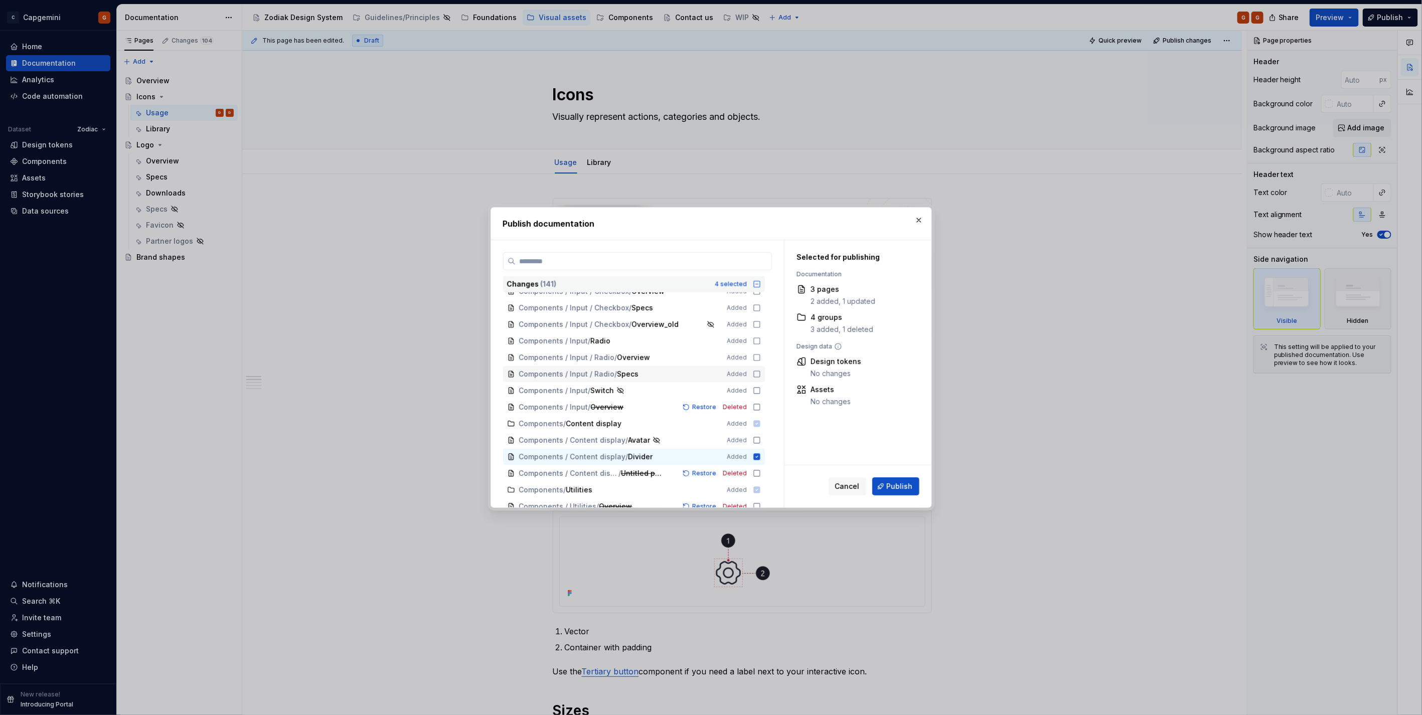
scroll to position [998, 0]
click at [708, 358] on icon at bounding box center [757, 397] width 8 height 8
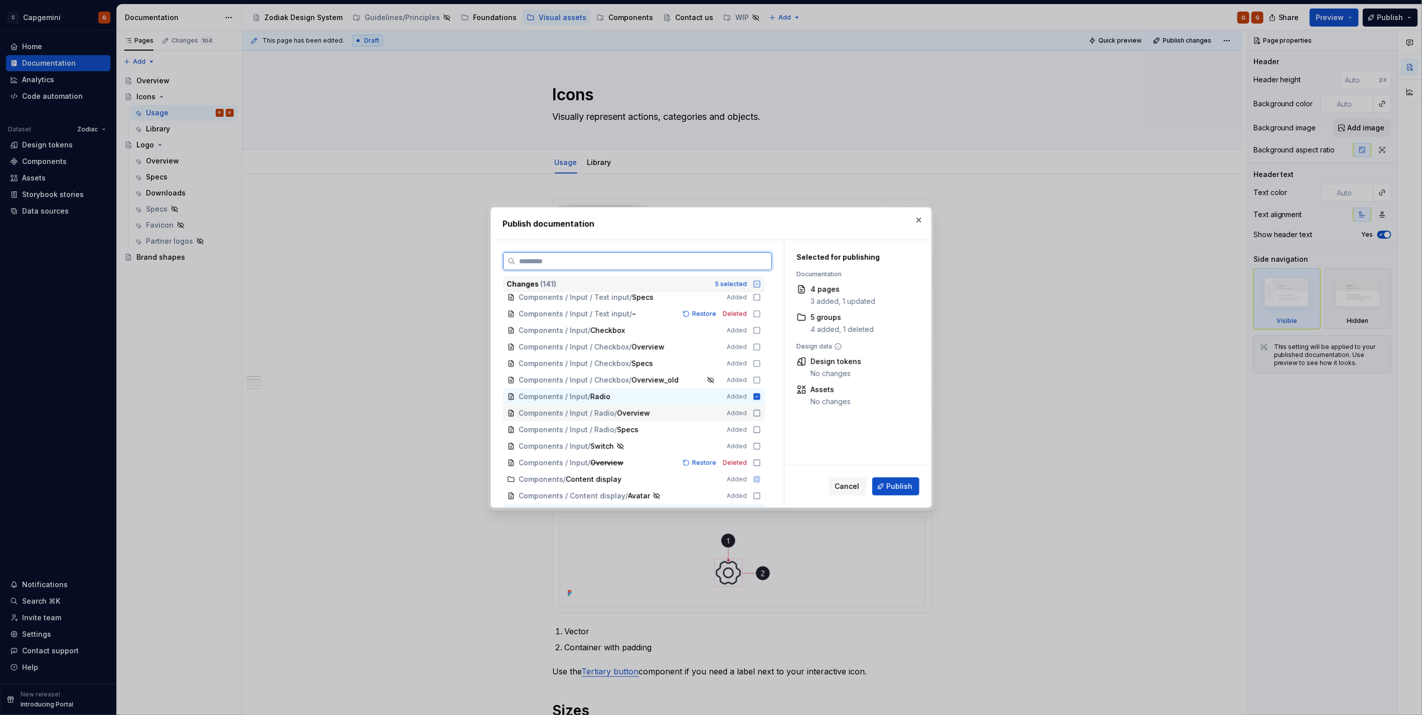
click at [708, 358] on icon at bounding box center [757, 413] width 8 height 8
click at [708, 358] on icon at bounding box center [757, 430] width 8 height 8
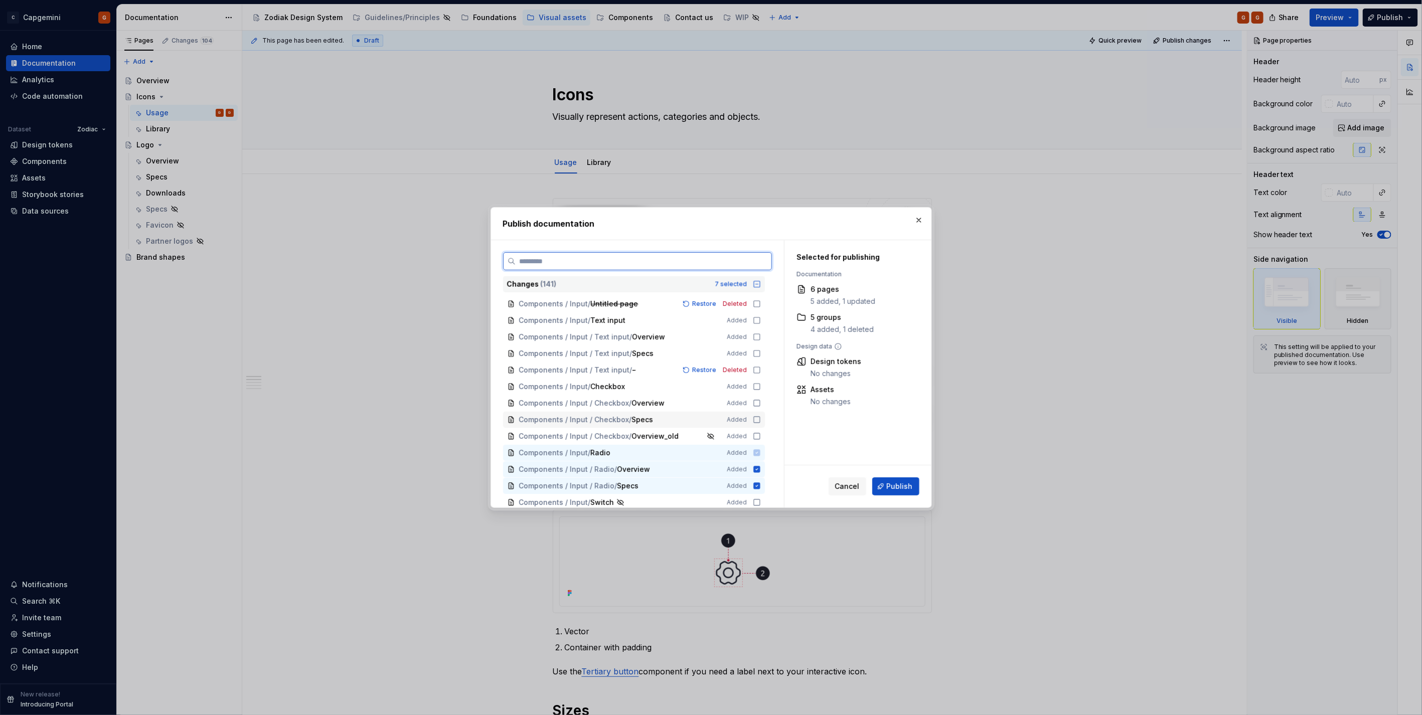
click at [708, 358] on icon at bounding box center [757, 420] width 8 height 8
click at [708, 358] on icon at bounding box center [757, 403] width 8 height 8
click at [708, 358] on span "Components / Input / Checkbox Added" at bounding box center [634, 387] width 262 height 17
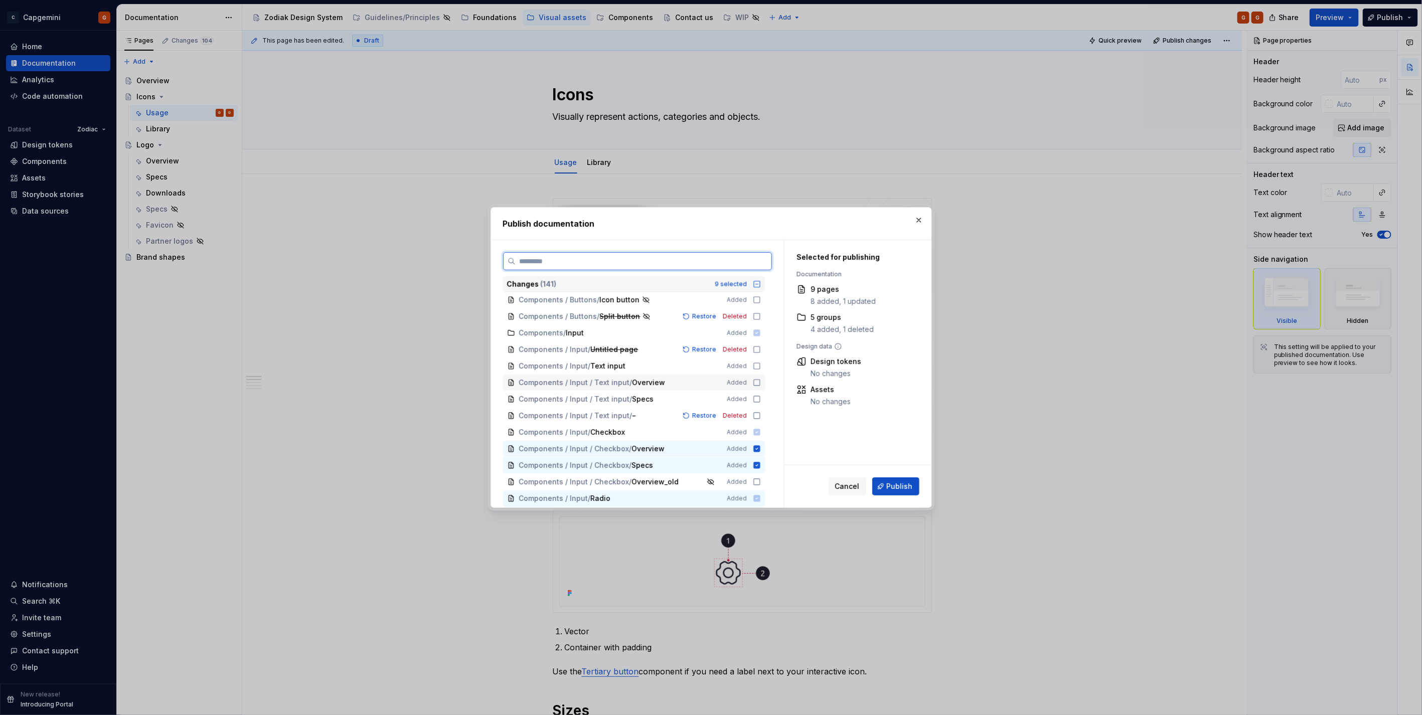
scroll to position [886, 0]
click at [708, 358] on icon at bounding box center [757, 409] width 8 height 8
click at [708, 358] on icon at bounding box center [757, 393] width 8 height 8
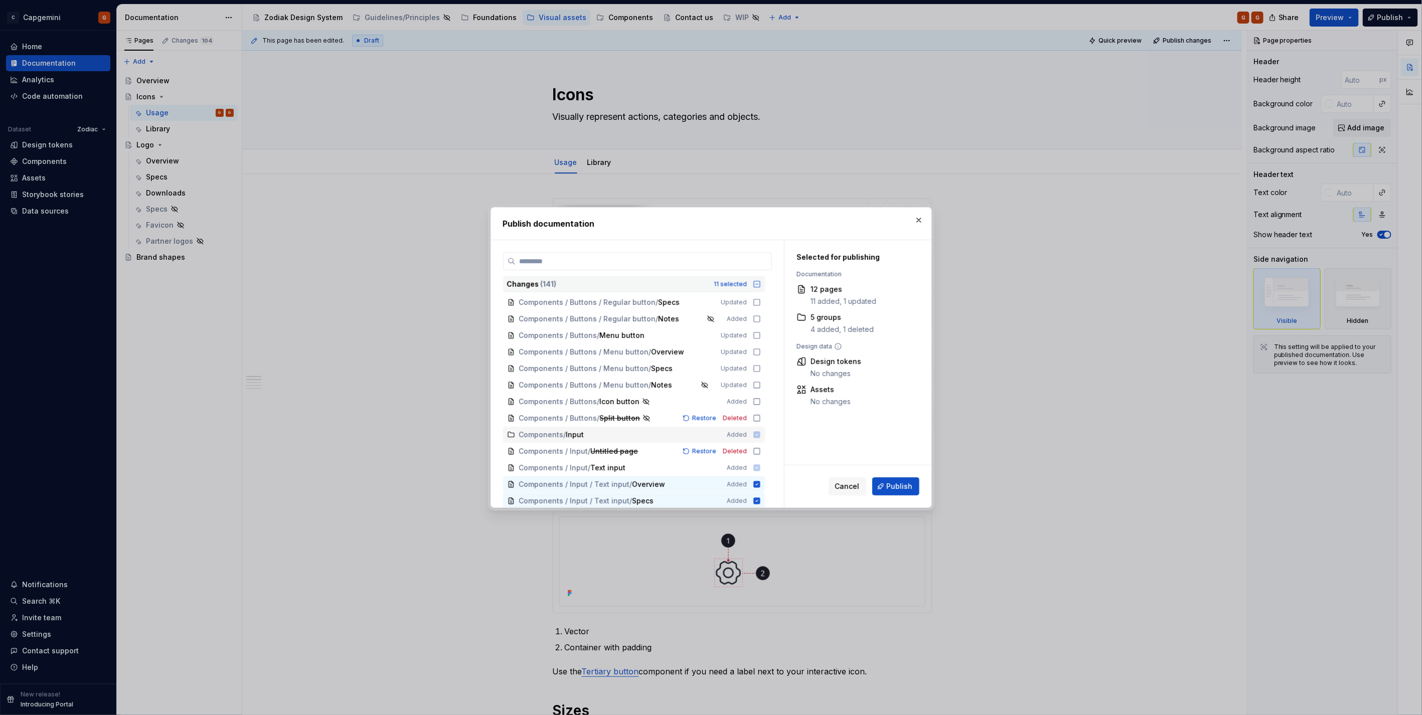
scroll to position [775, 0]
click at [708, 358] on icon at bounding box center [757, 388] width 8 height 8
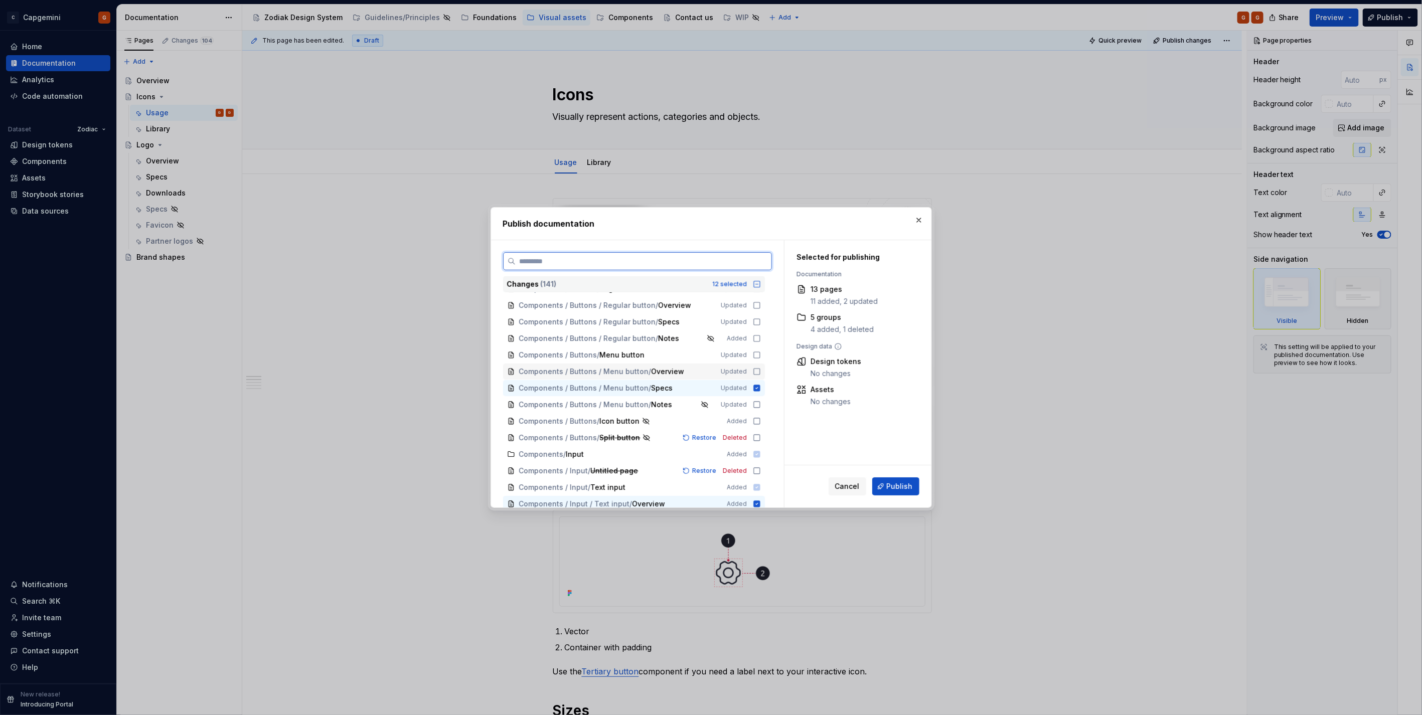
click at [708, 358] on icon at bounding box center [757, 372] width 8 height 8
click at [708, 354] on icon at bounding box center [757, 355] width 8 height 8
click at [708, 353] on icon at bounding box center [757, 355] width 8 height 8
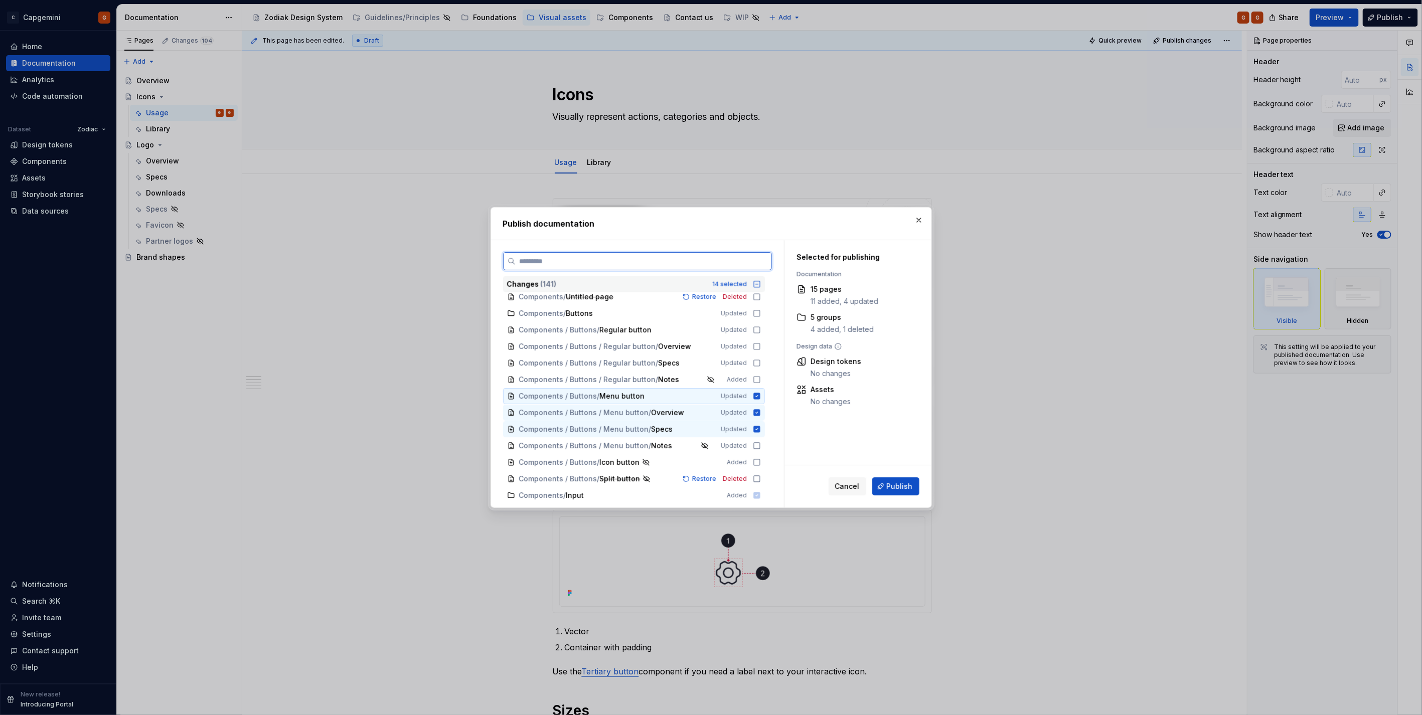
scroll to position [719, 0]
click at [708, 358] on icon at bounding box center [757, 378] width 8 height 8
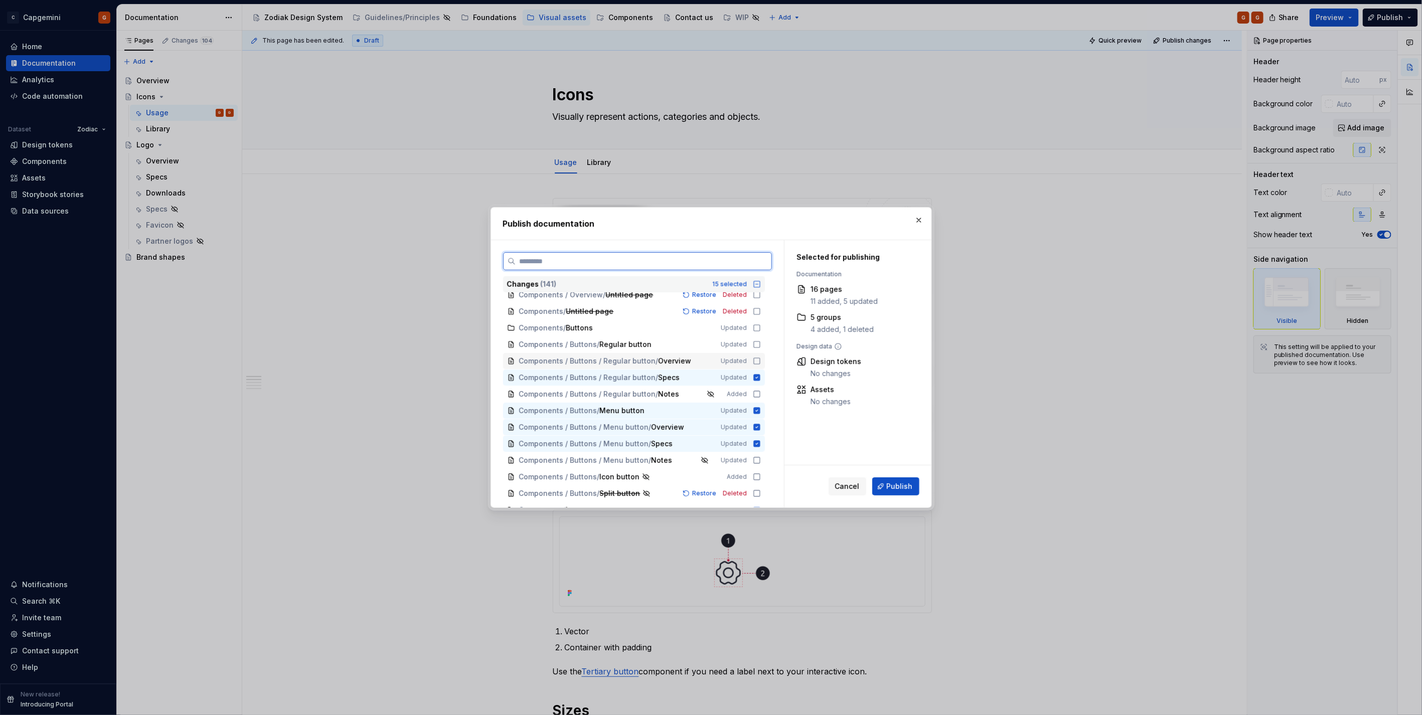
click at [708, 355] on div "Components / Buttons / Regular button / Overview Updated" at bounding box center [634, 361] width 262 height 16
click at [708, 342] on icon at bounding box center [757, 344] width 8 height 8
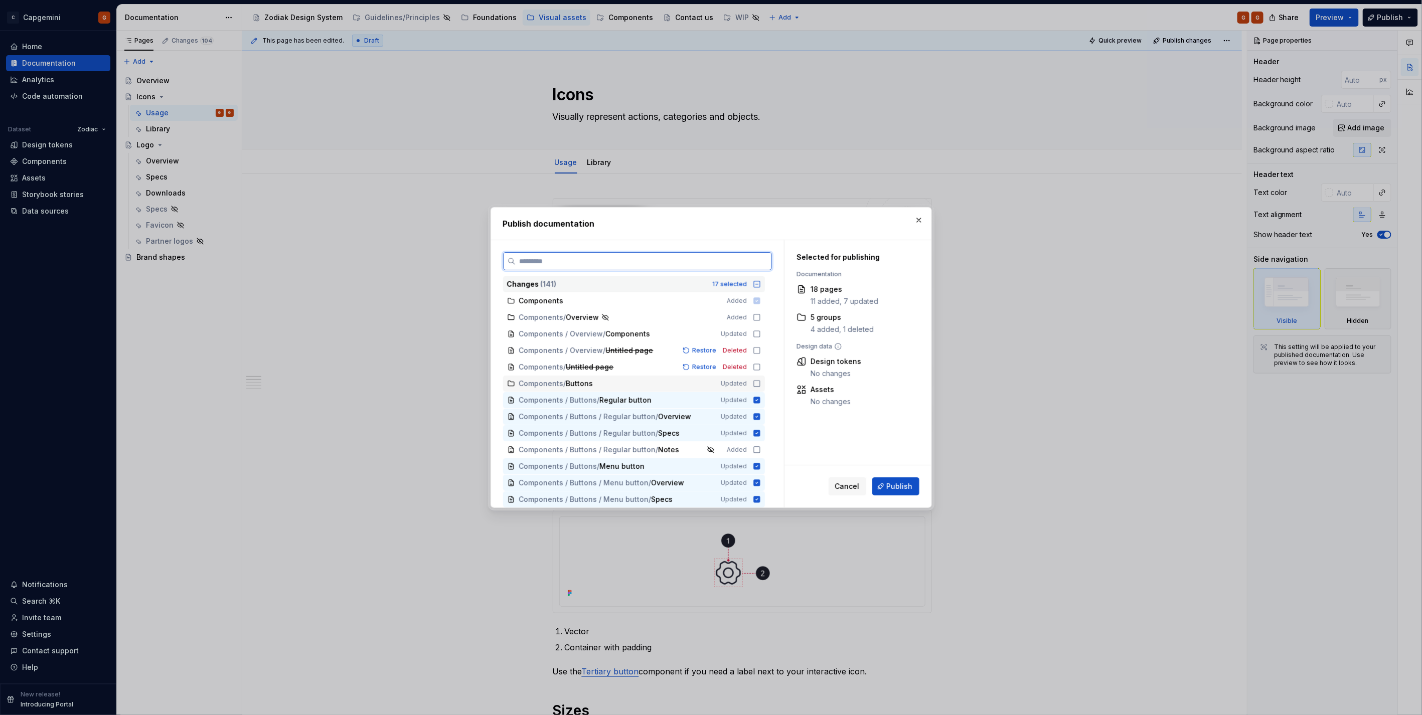
click at [708, 358] on icon at bounding box center [757, 384] width 8 height 8
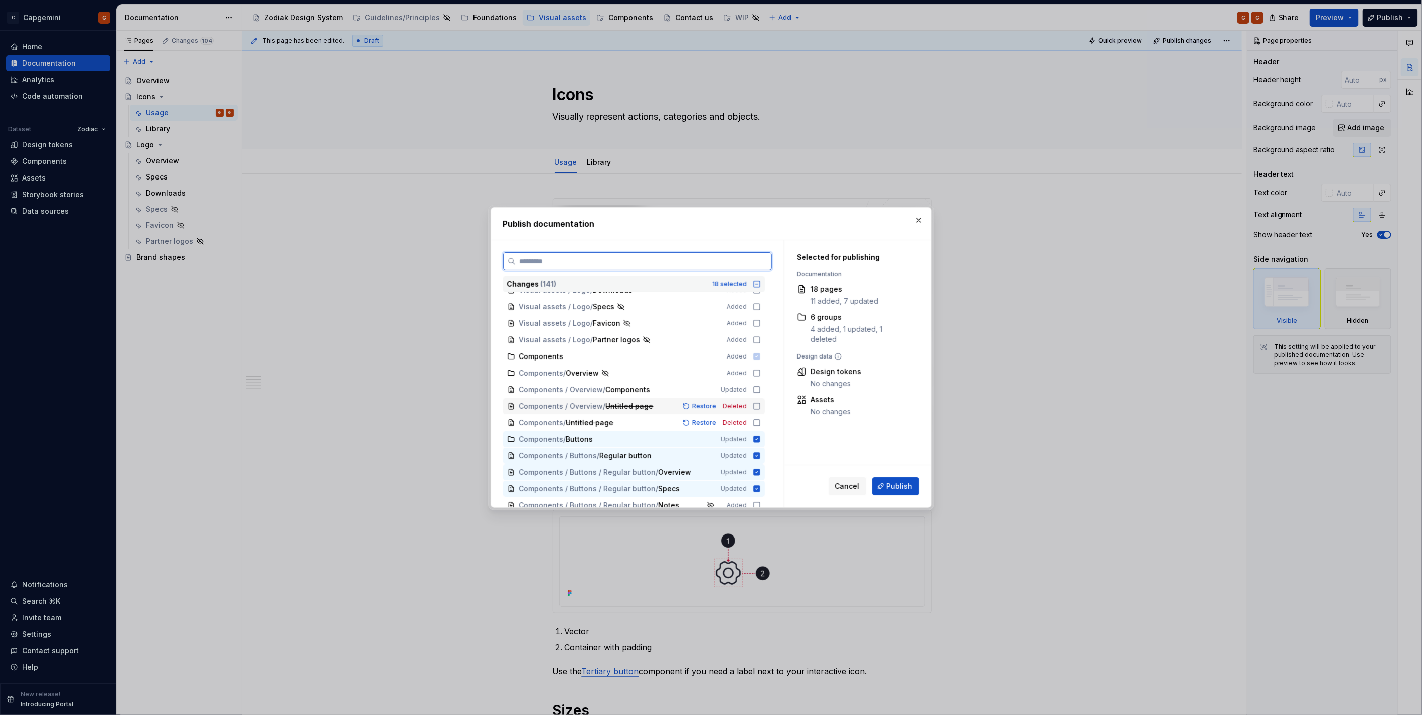
click at [708, 358] on icon at bounding box center [757, 406] width 8 height 8
click at [708, 358] on icon at bounding box center [757, 423] width 8 height 8
click at [708, 358] on icon at bounding box center [757, 390] width 8 height 8
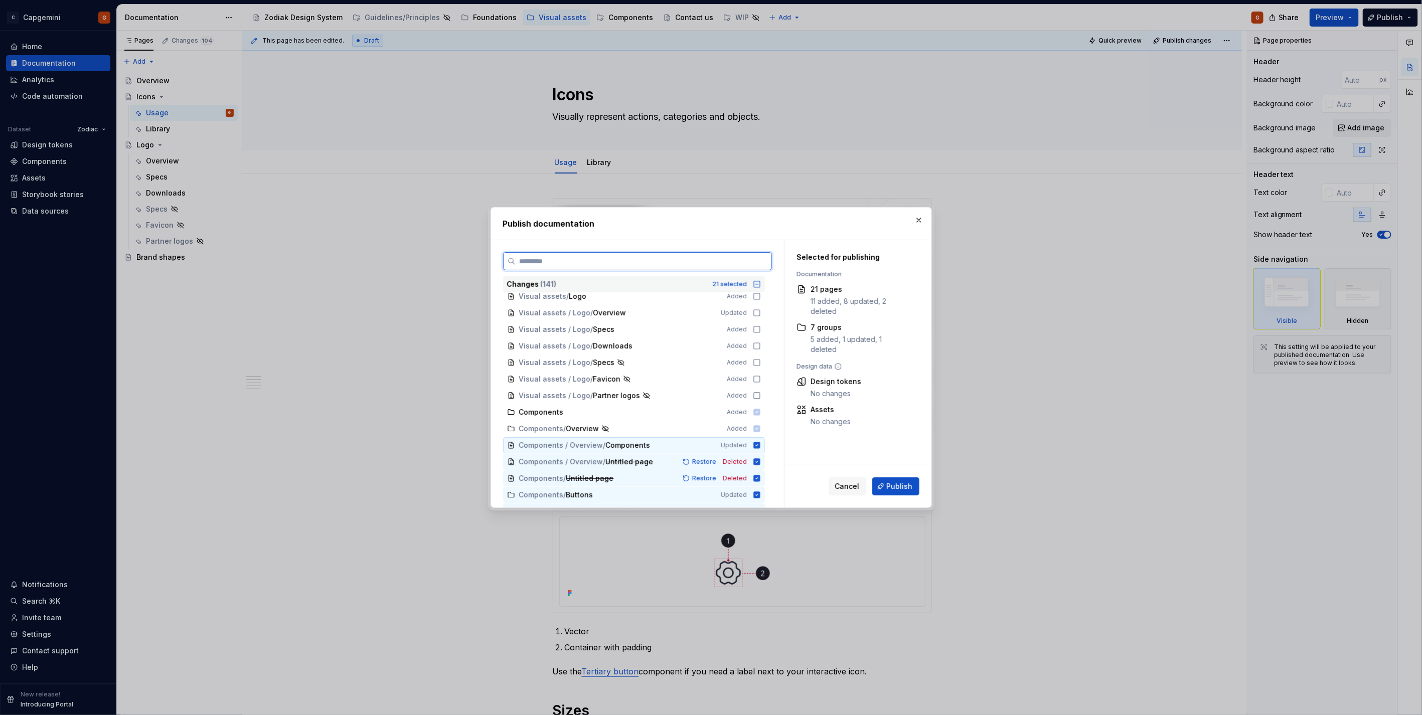
click at [708, 358] on icon at bounding box center [756, 445] width 7 height 7
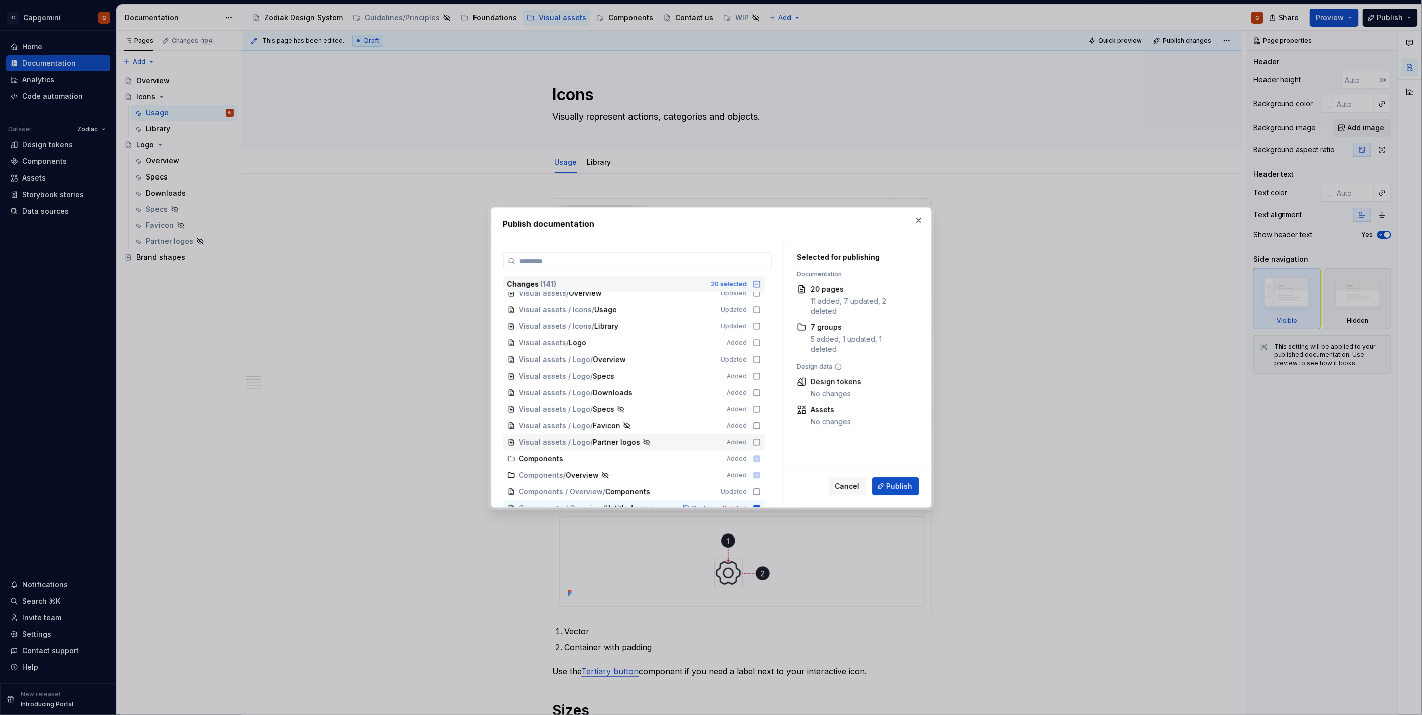
scroll to position [496, 0]
click at [708, 358] on icon at bounding box center [757, 402] width 8 height 8
click at [708, 358] on icon at bounding box center [757, 385] width 6 height 6
click at [708, 358] on div "Visual assets / Logo / Overview Updated" at bounding box center [634, 369] width 262 height 16
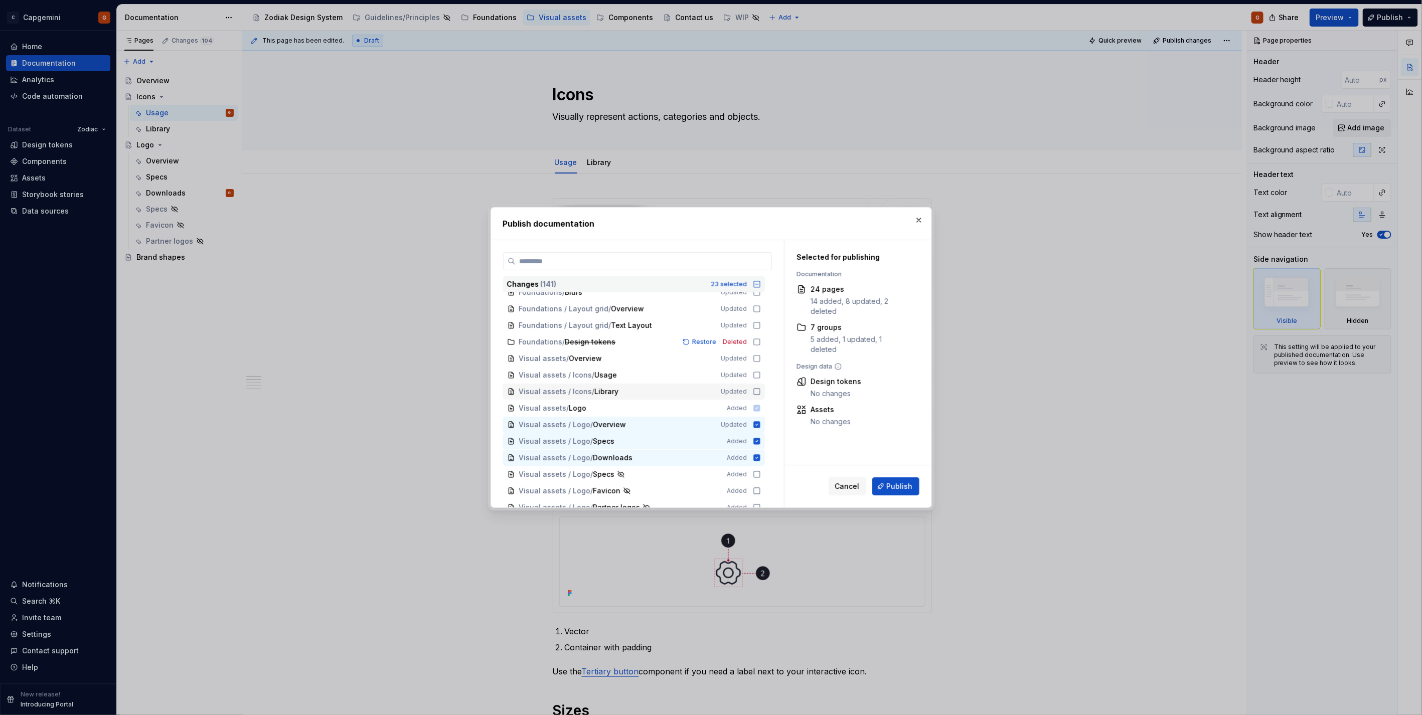
scroll to position [385, 0]
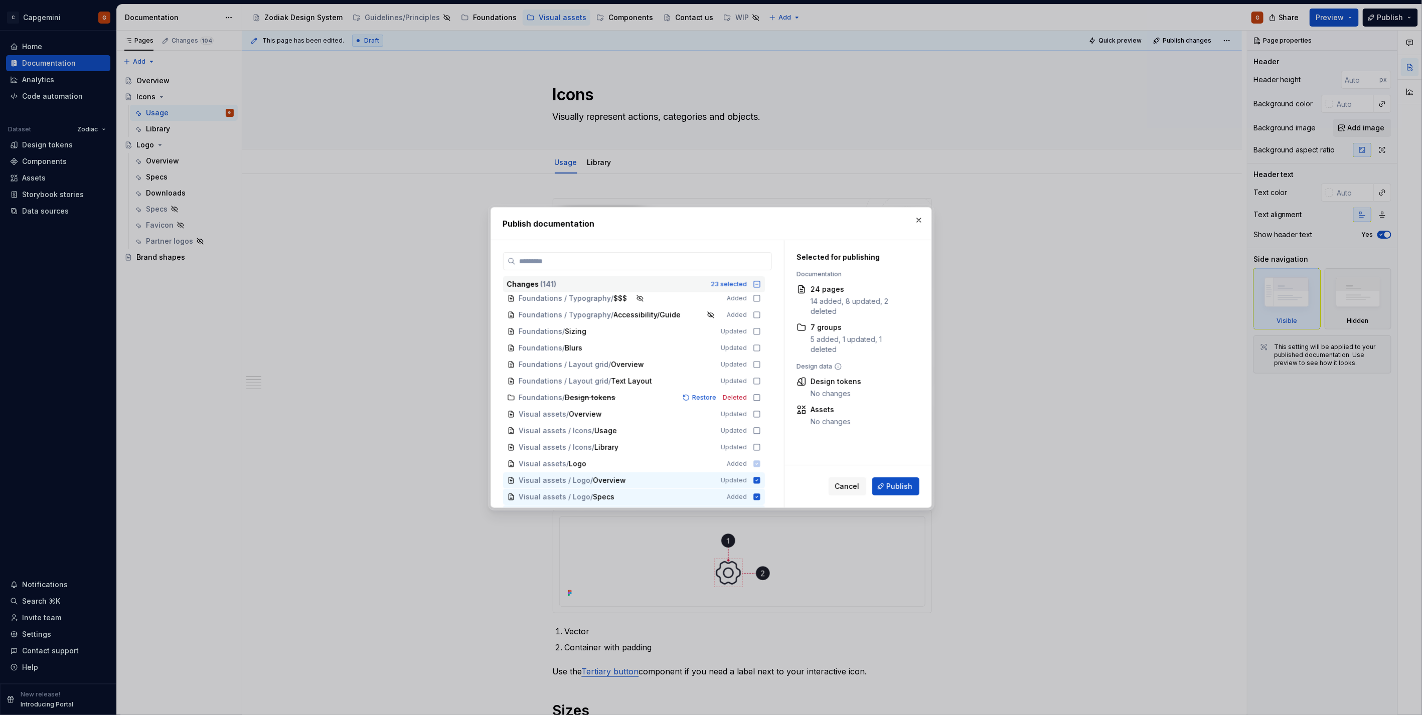
type textarea "*"
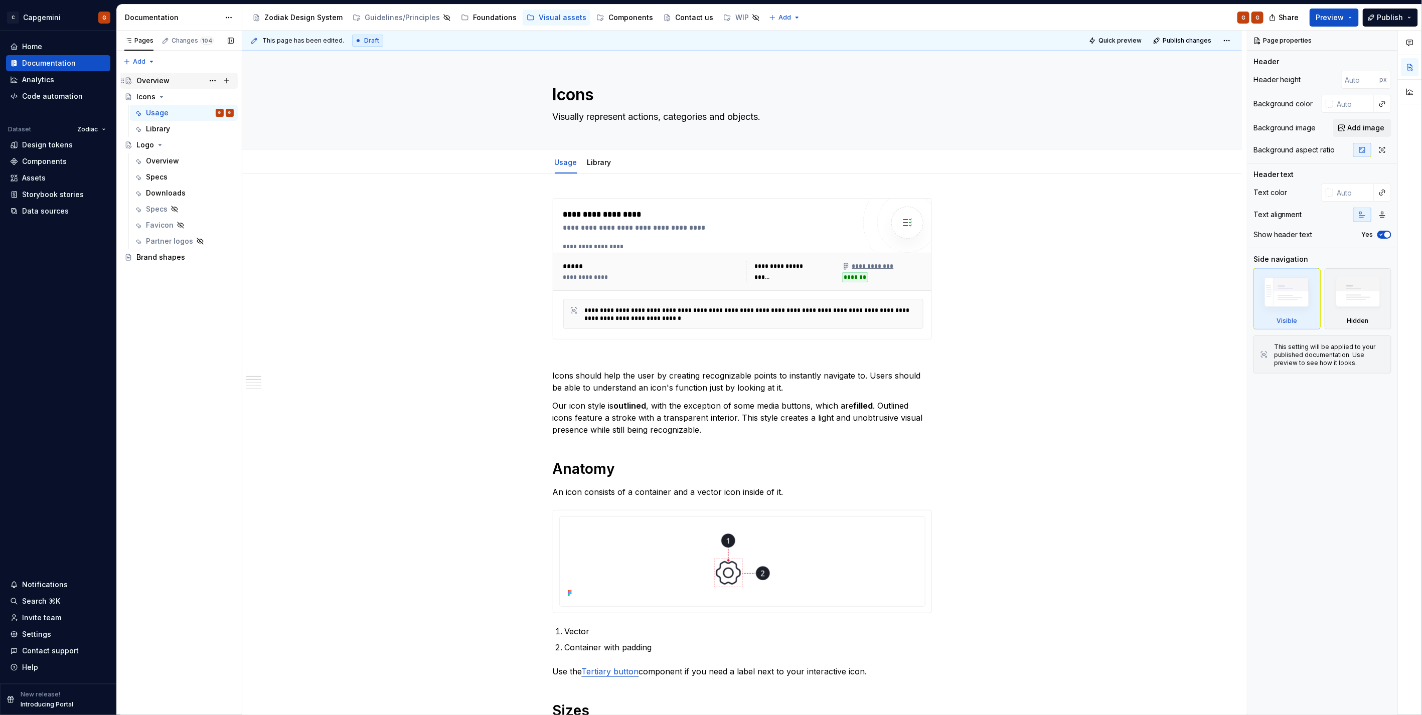
click at [159, 81] on div "Overview" at bounding box center [152, 81] width 33 height 10
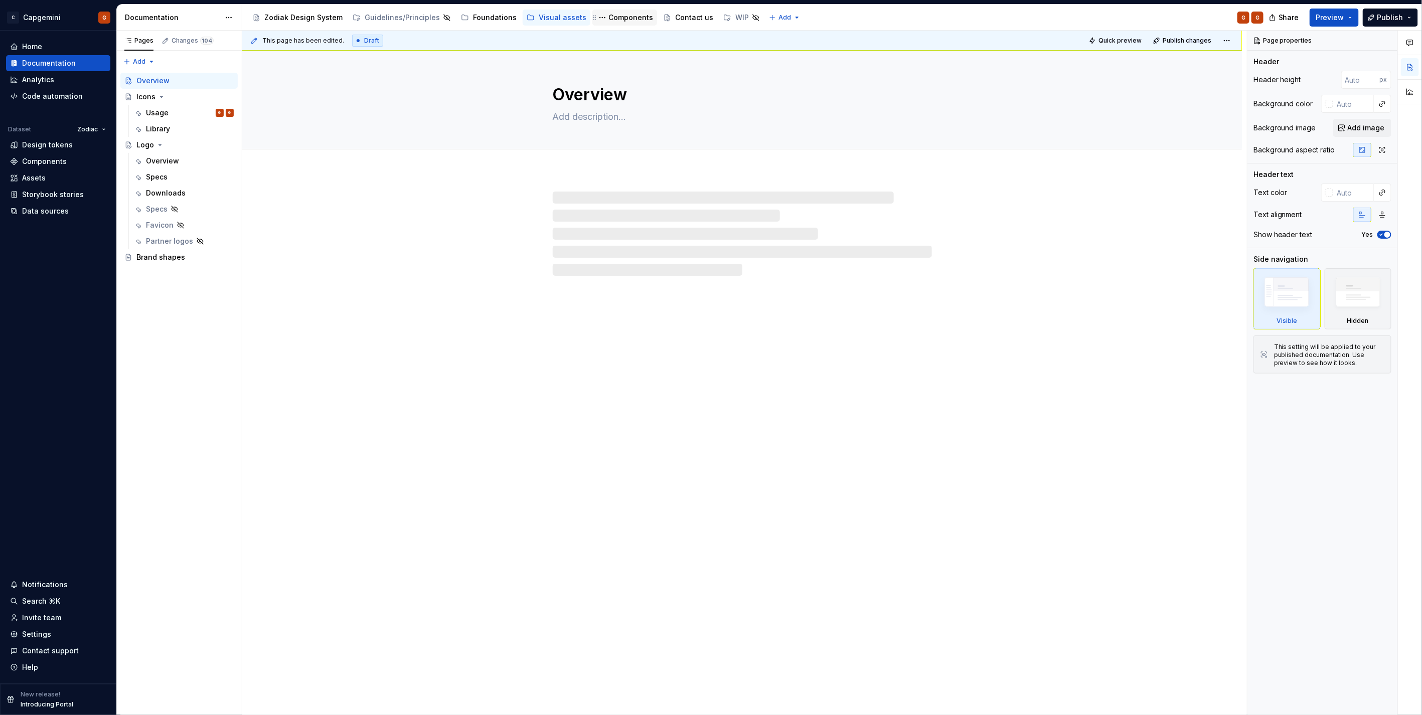
click at [623, 18] on div "Components" at bounding box center [630, 18] width 45 height 10
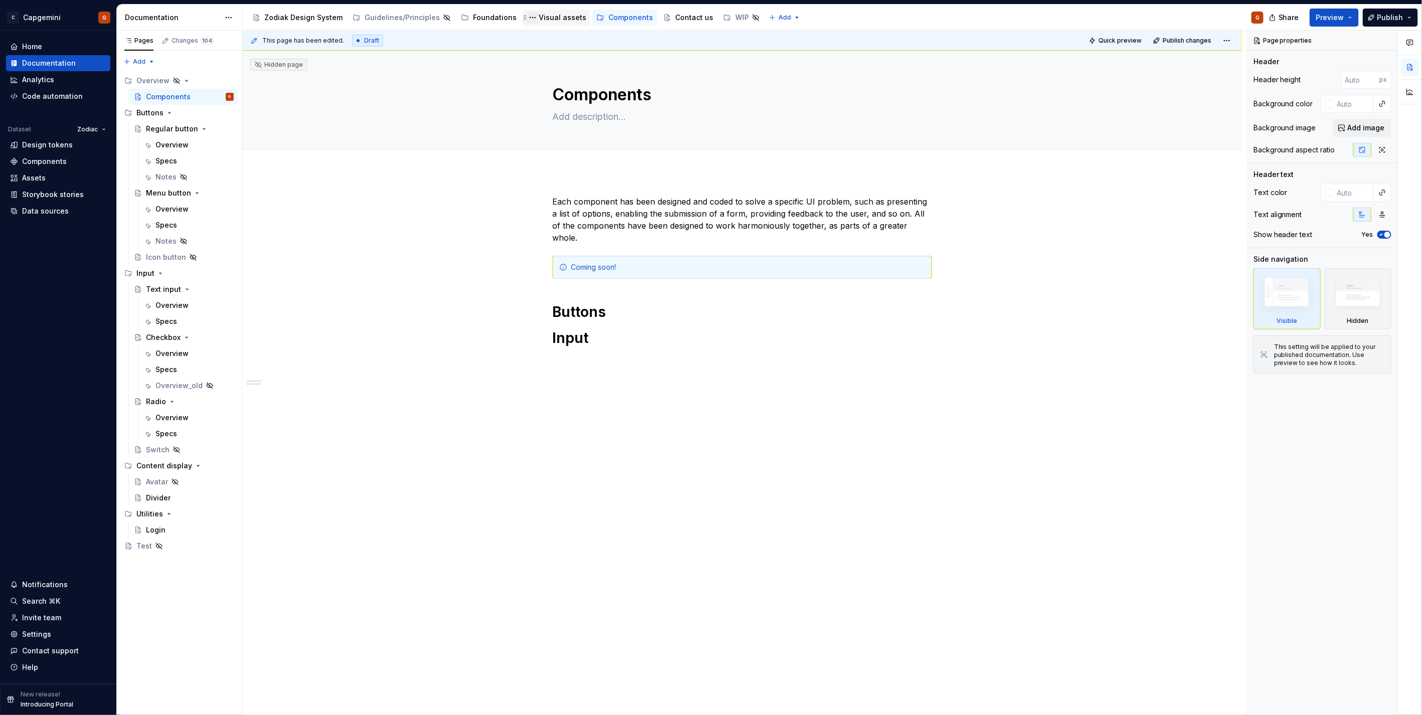
click at [528, 16] on button "Page tree" at bounding box center [533, 18] width 12 height 12
click at [538, 13] on html "C Capgemini G Home Documentation Analytics Code automation Dataset Zodiac Desig…" at bounding box center [711, 357] width 1422 height 715
click at [539, 19] on div "Visual assets" at bounding box center [563, 18] width 48 height 10
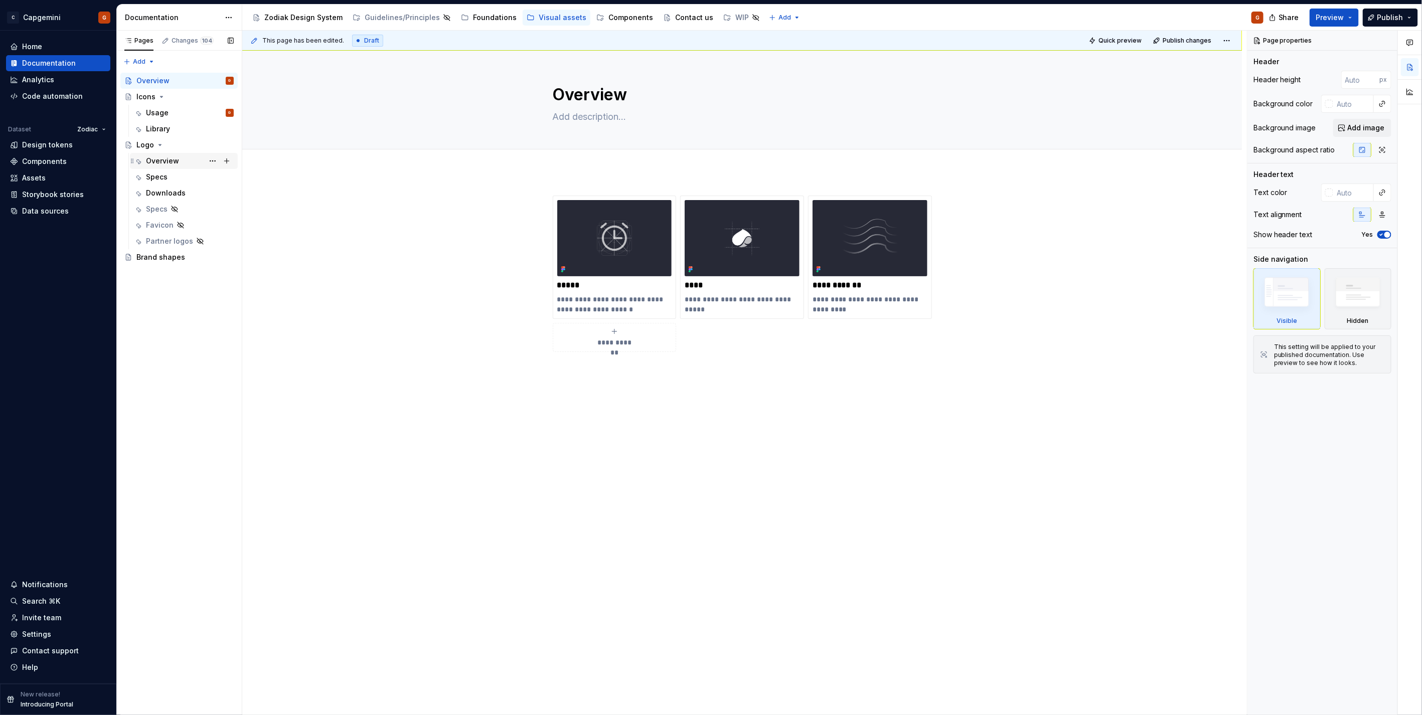
click at [163, 159] on div "Overview" at bounding box center [162, 161] width 33 height 10
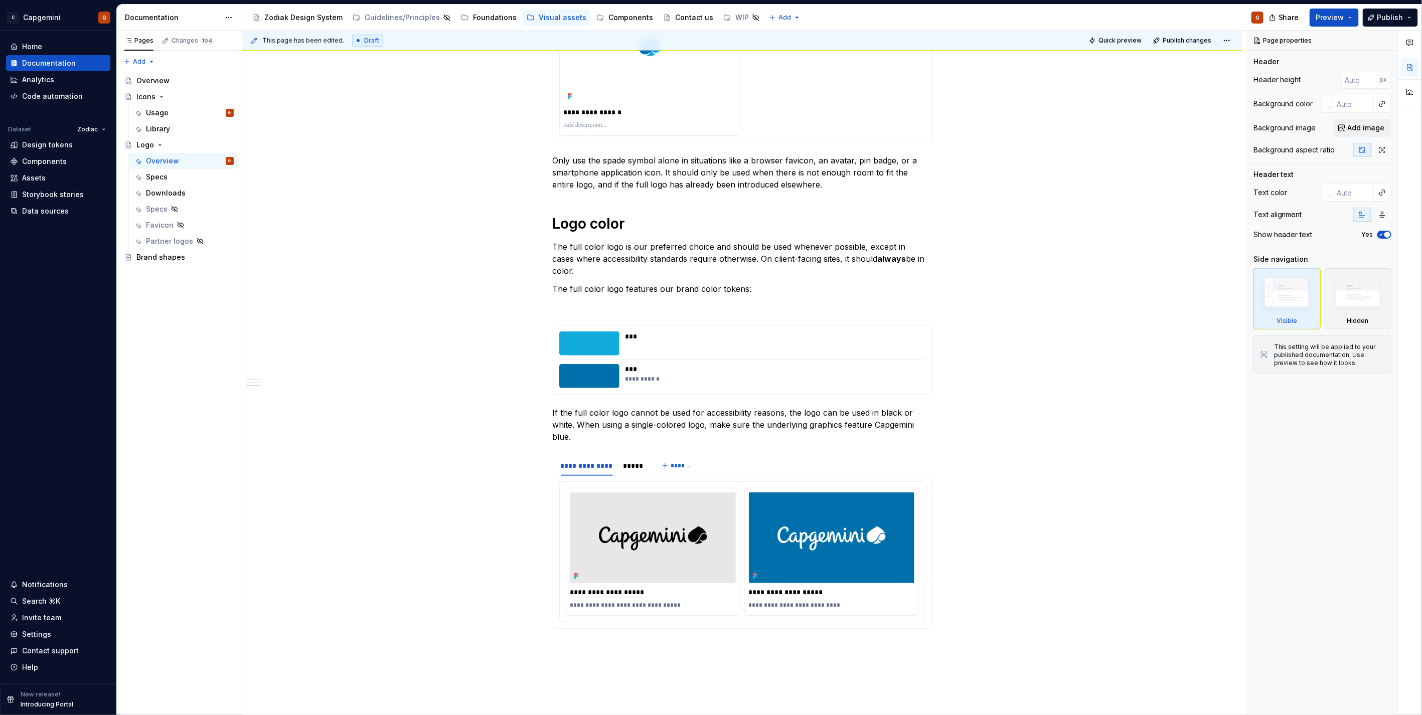
scroll to position [693, 0]
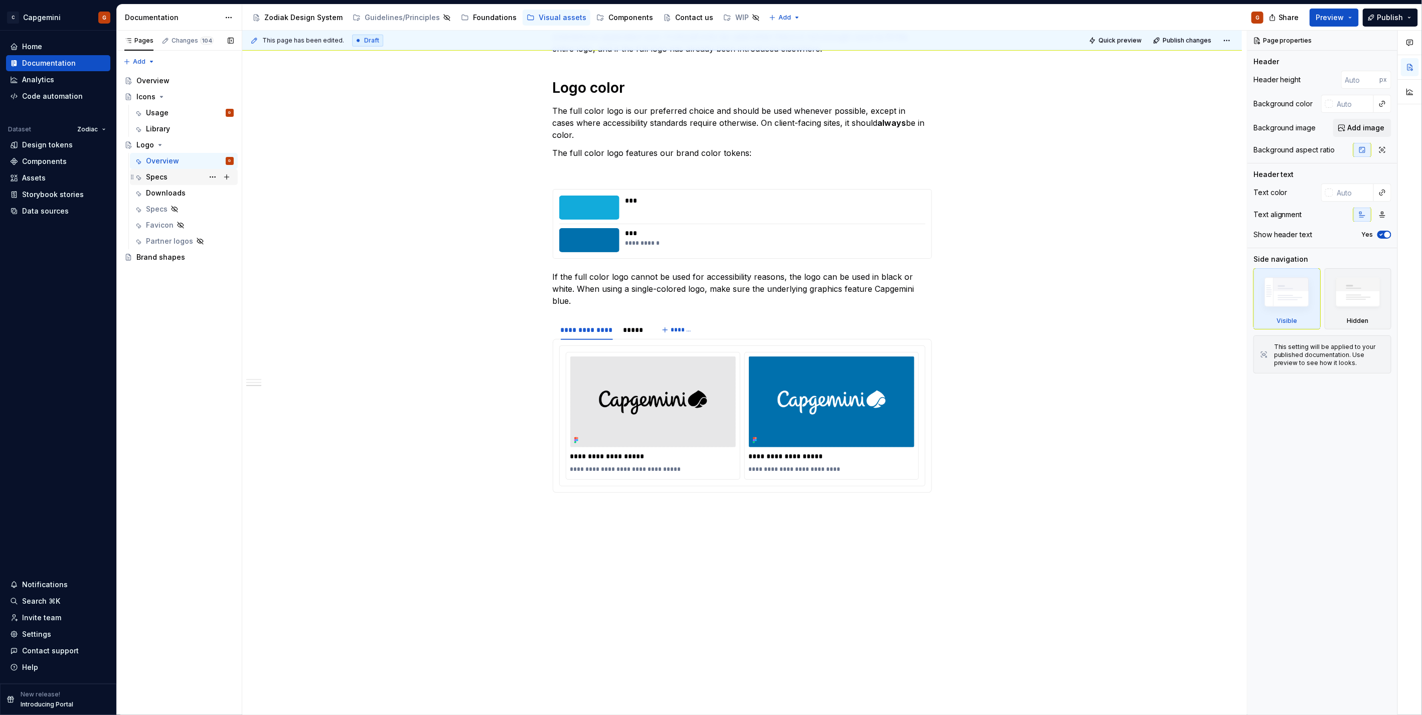
click at [152, 176] on div "Specs" at bounding box center [157, 177] width 22 height 10
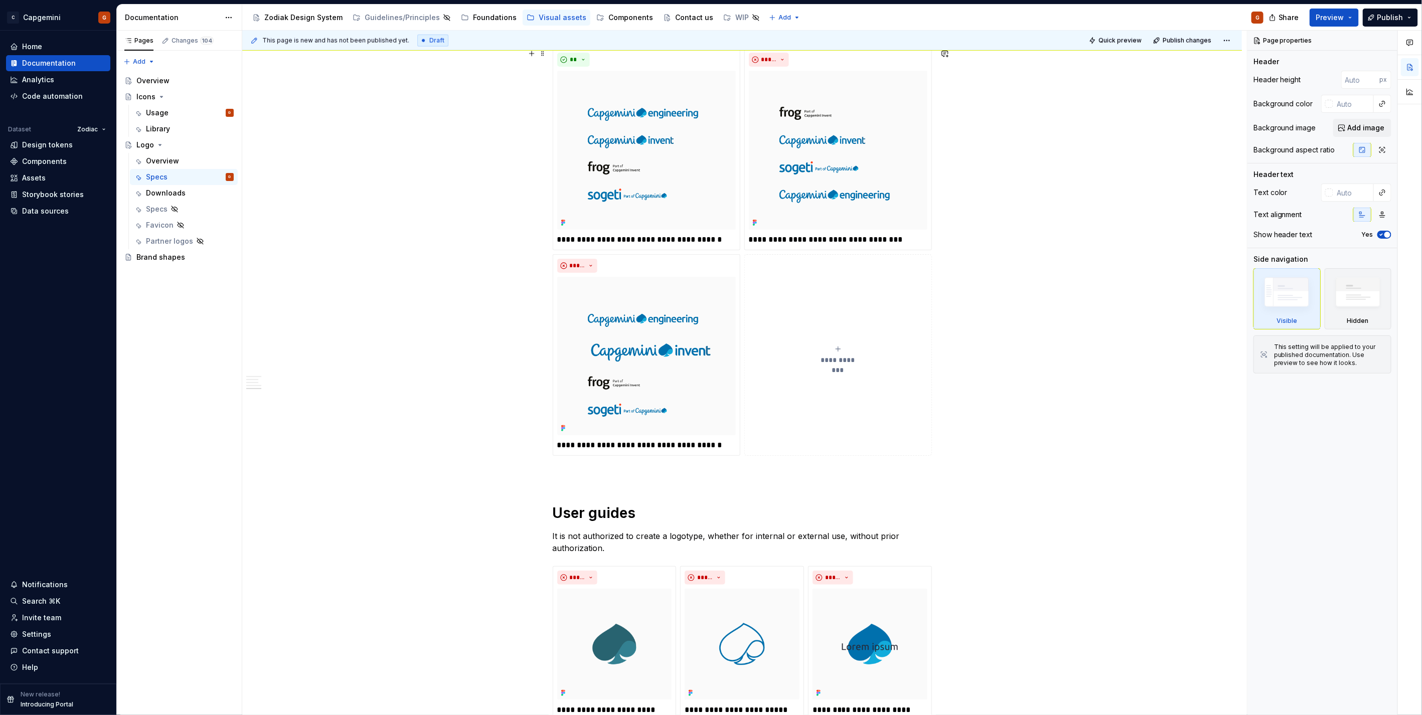
scroll to position [947, 0]
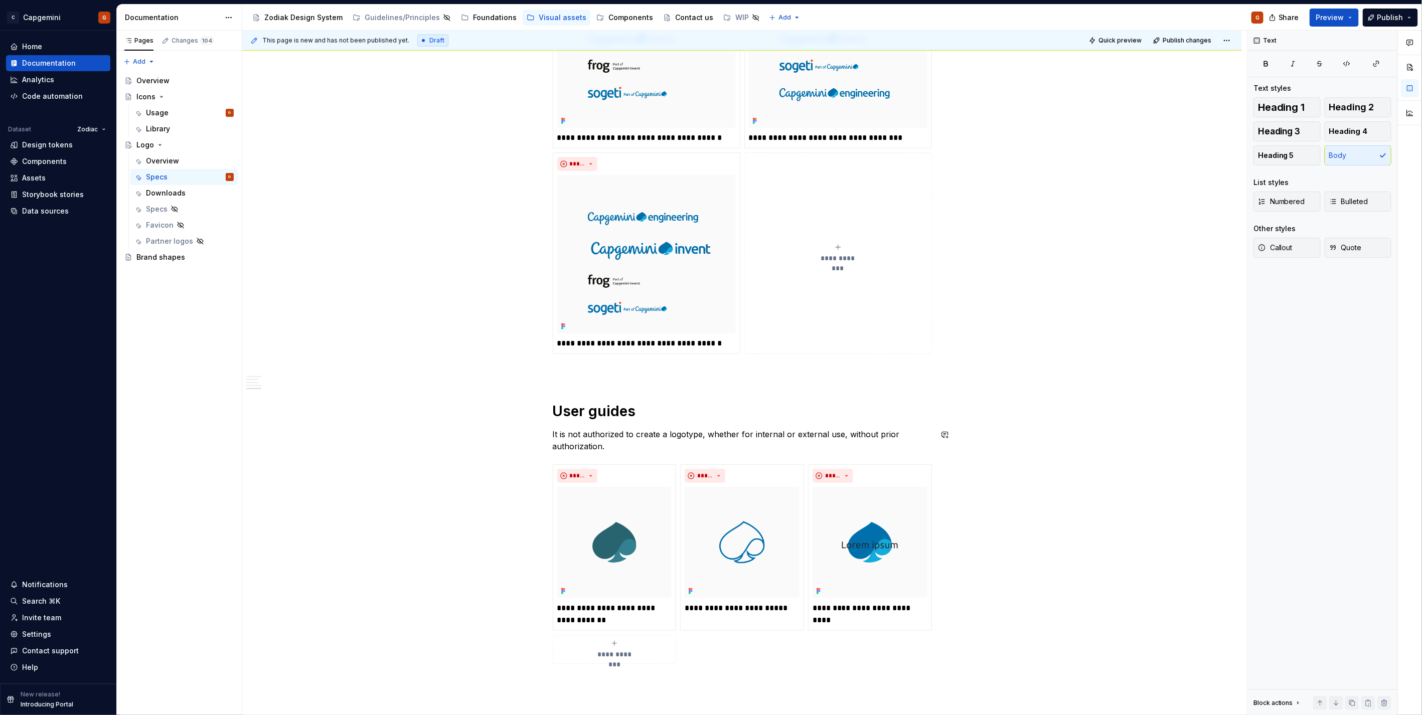
drag, startPoint x: 486, startPoint y: 455, endPoint x: 426, endPoint y: 247, distance: 216.6
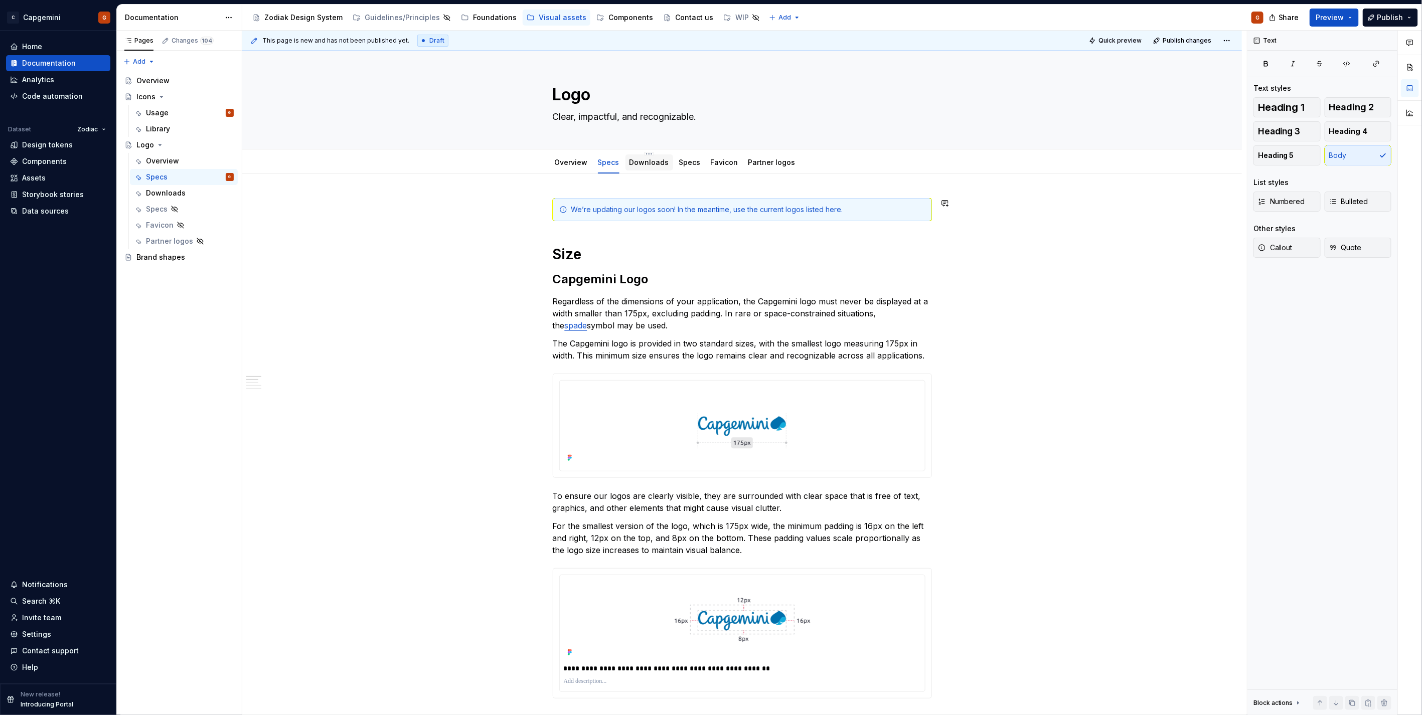
click at [668, 167] on div "Downloads" at bounding box center [649, 162] width 48 height 16
click at [660, 167] on div "Downloads" at bounding box center [649, 162] width 40 height 12
click at [646, 164] on link "Downloads" at bounding box center [649, 162] width 40 height 9
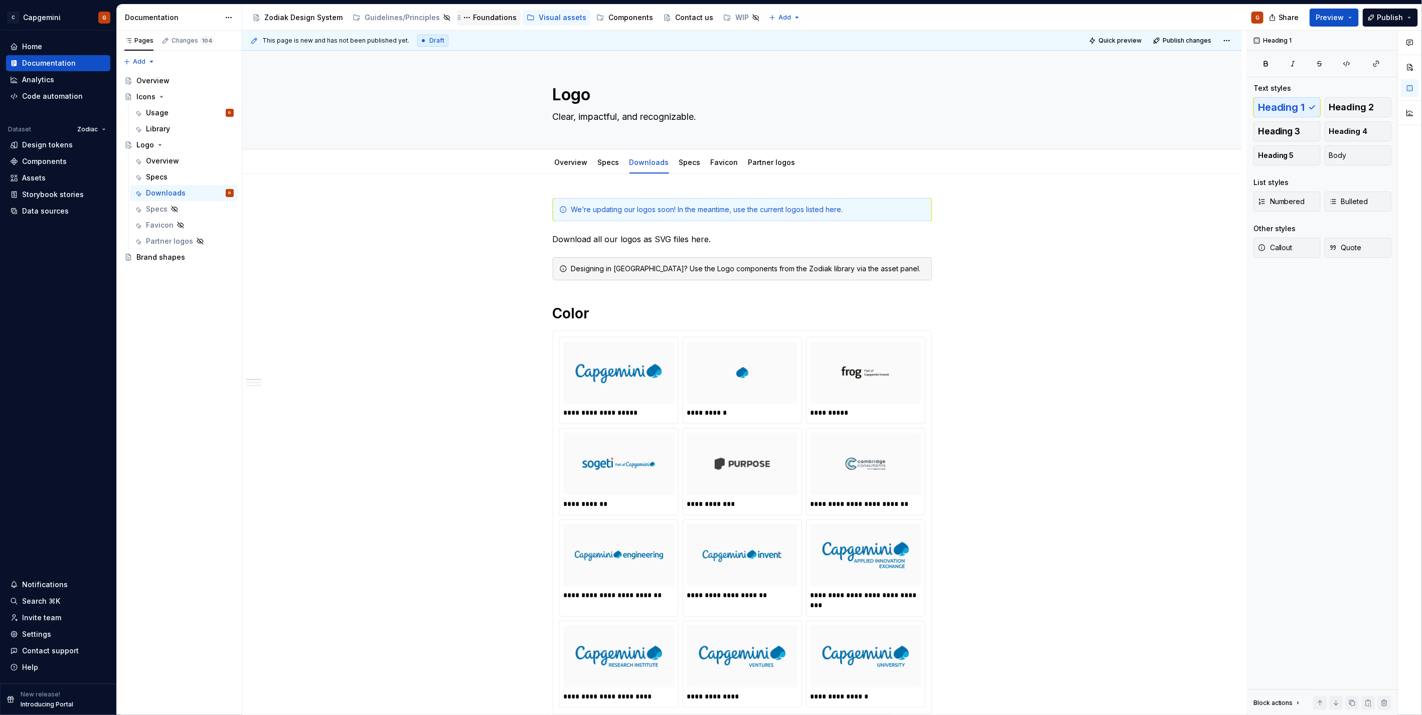
click at [473, 17] on div "Foundations" at bounding box center [495, 18] width 44 height 10
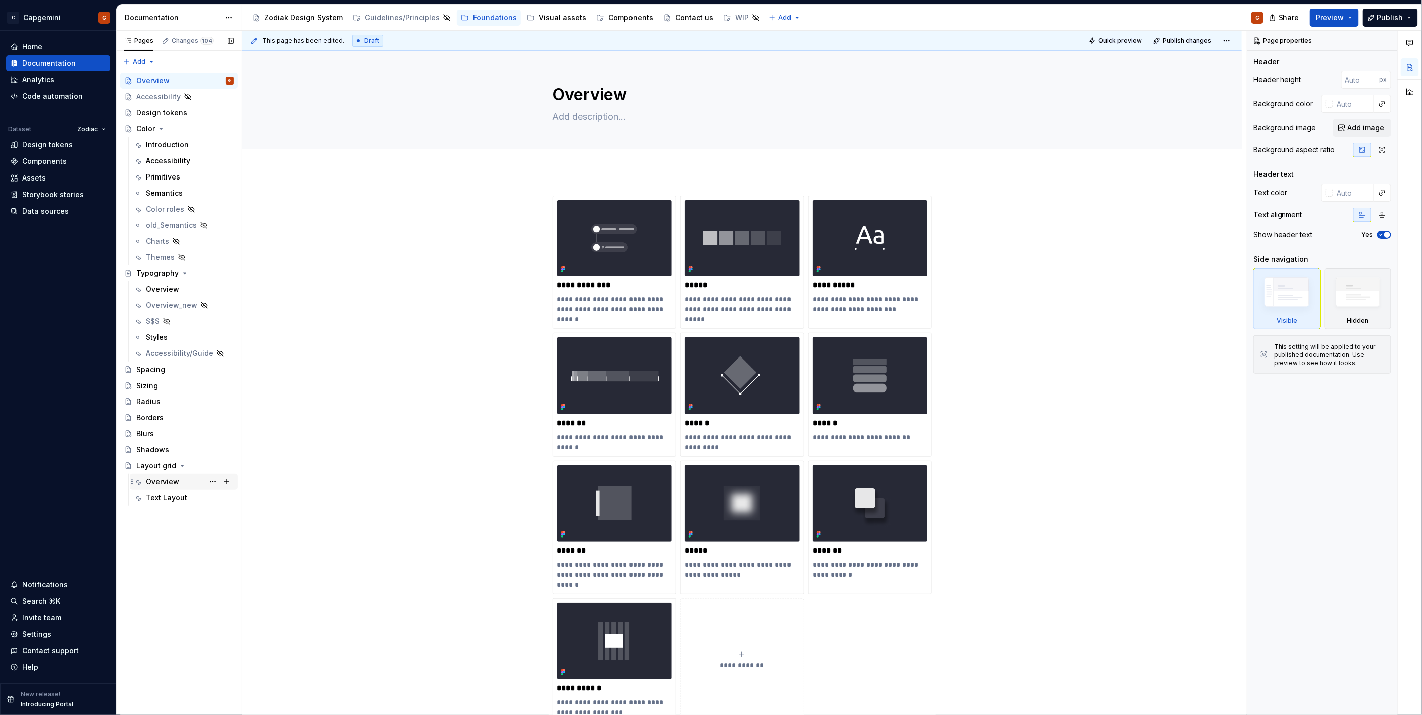
click at [172, 480] on div "Overview" at bounding box center [162, 482] width 33 height 10
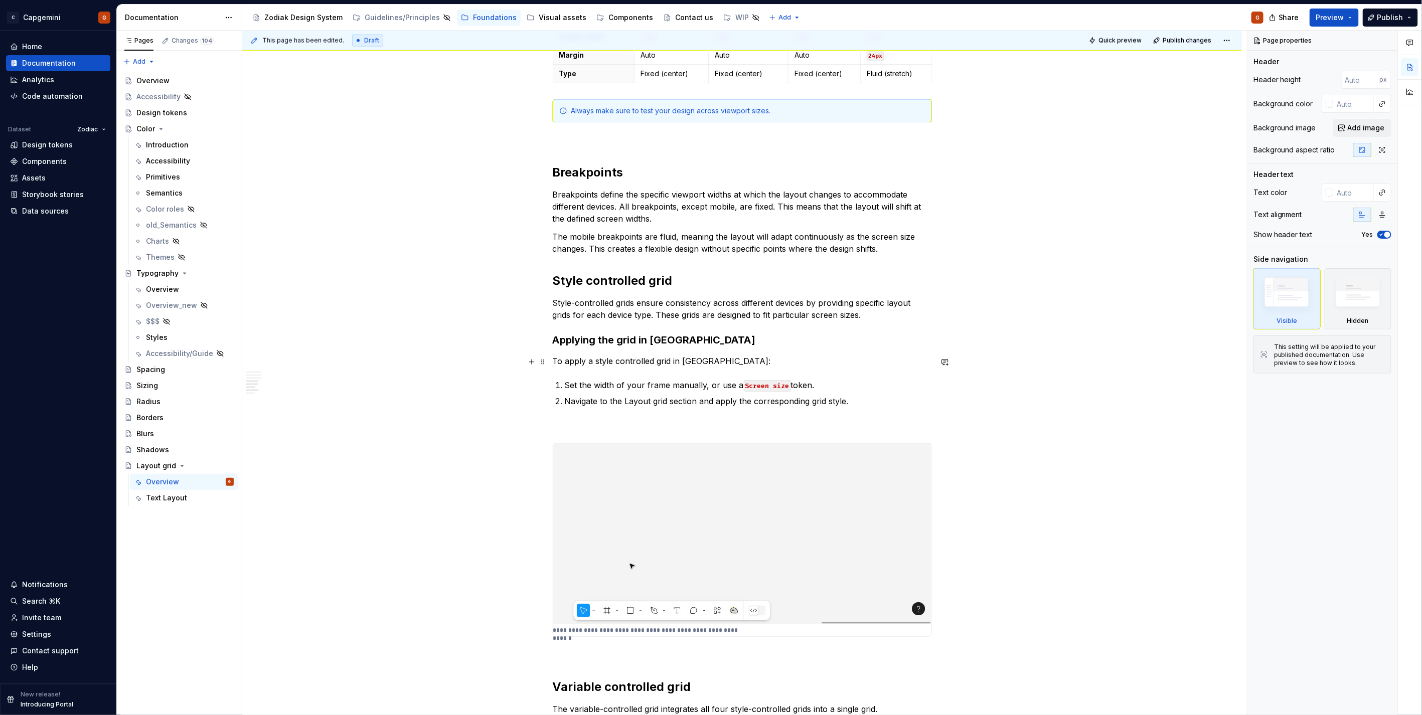
scroll to position [1059, 0]
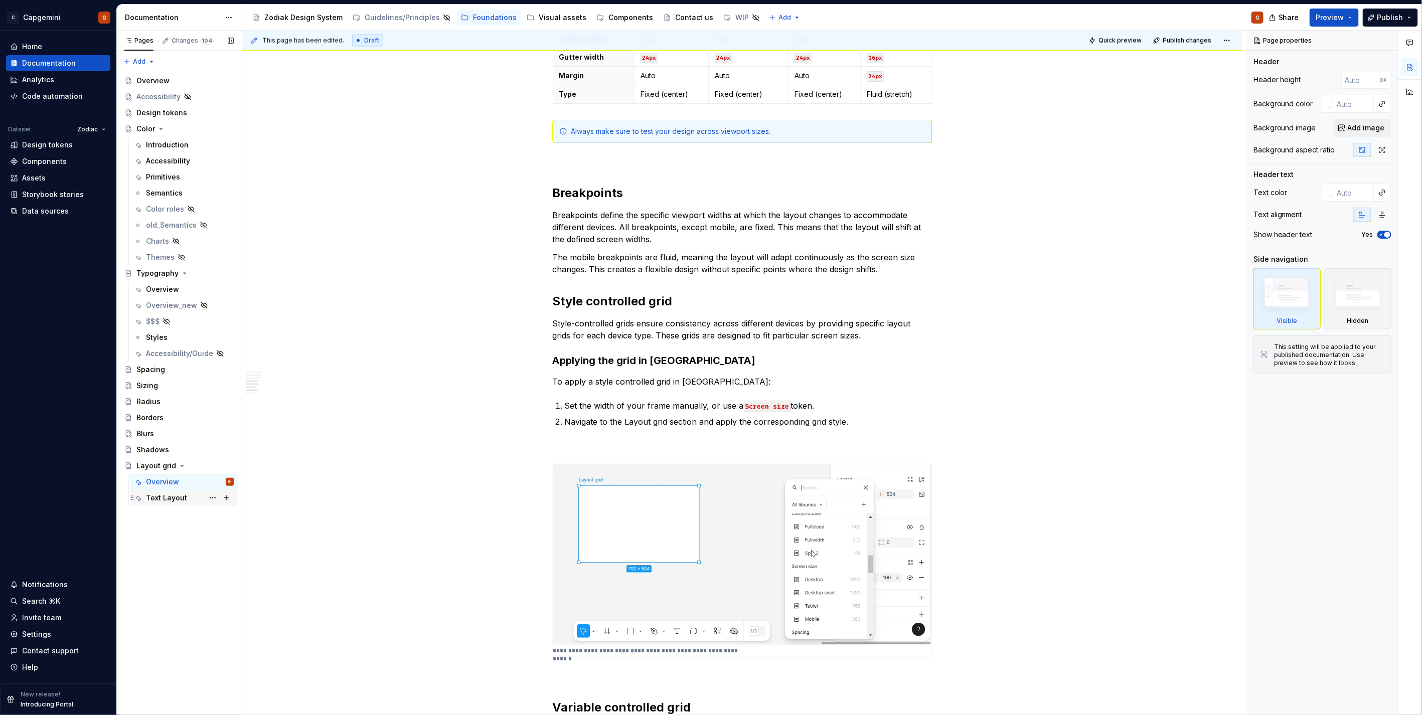
click at [183, 501] on div "Text Layout" at bounding box center [166, 498] width 41 height 10
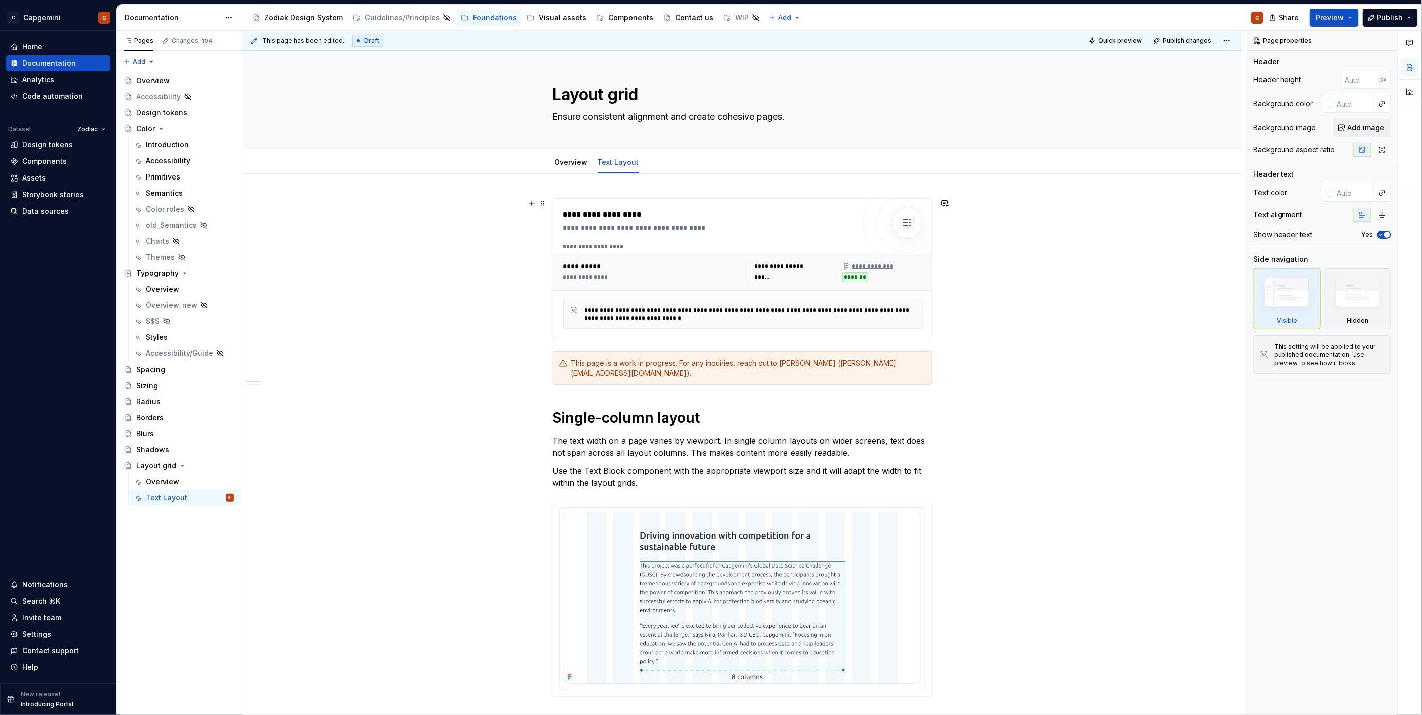
click at [799, 266] on div "**********" at bounding box center [781, 266] width 52 height 8
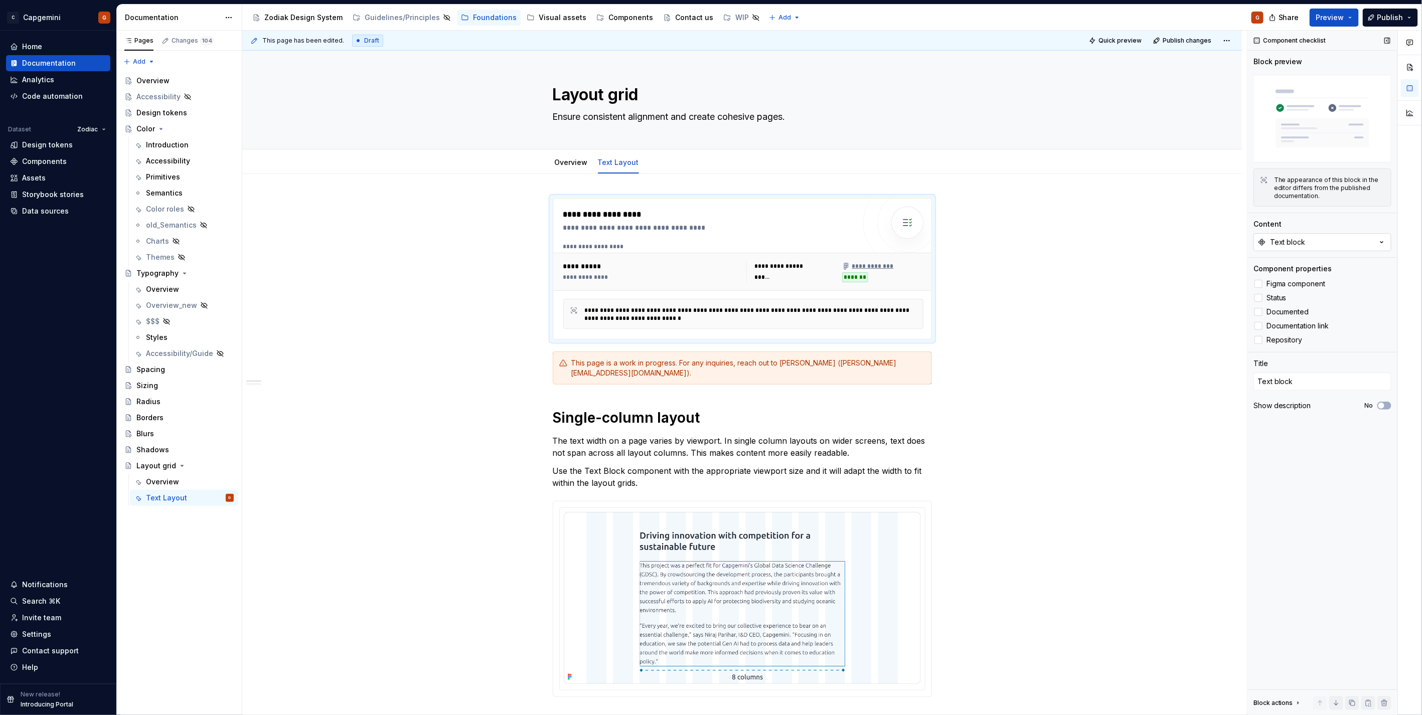
click at [1314, 243] on button "Text block" at bounding box center [1322, 242] width 138 height 18
click at [1283, 437] on span "Text block" at bounding box center [1310, 432] width 155 height 16
type textarea "*"
